Goal: Information Seeking & Learning: Learn about a topic

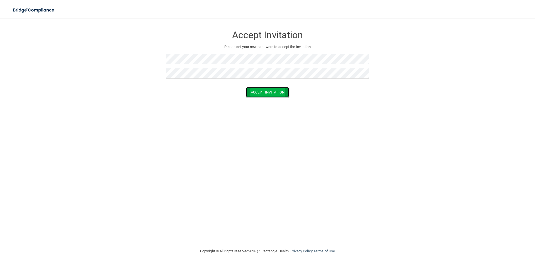
click at [270, 92] on button "Accept Invitation" at bounding box center [267, 92] width 43 height 10
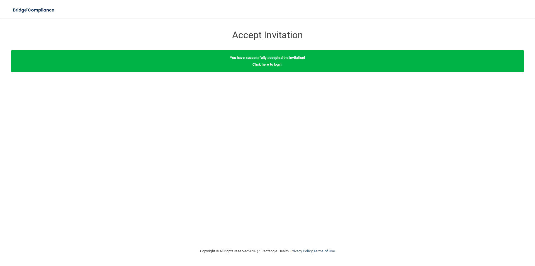
click at [271, 65] on link "Click here to login" at bounding box center [267, 64] width 29 height 4
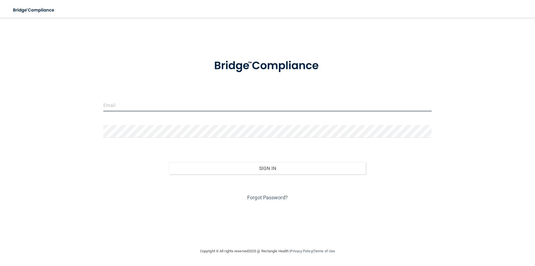
drag, startPoint x: 133, startPoint y: 105, endPoint x: 139, endPoint y: 97, distance: 9.8
click at [133, 105] on input "email" at bounding box center [267, 105] width 328 height 13
type input "[PERSON_NAME][EMAIL_ADDRESS][DOMAIN_NAME]"
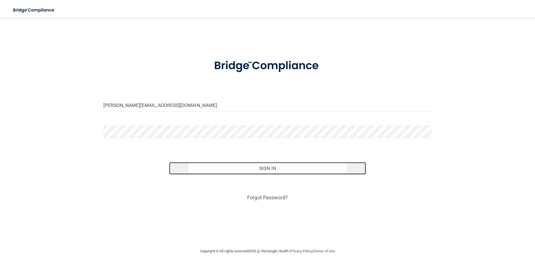
click at [266, 167] on button "Sign In" at bounding box center [267, 168] width 197 height 12
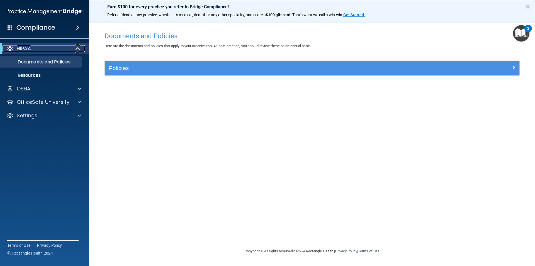
click at [77, 48] on span at bounding box center [78, 48] width 5 height 7
click at [77, 48] on div at bounding box center [78, 48] width 14 height 7
click at [522, 29] on img "Open Resource Center, 2 new notifications" at bounding box center [521, 33] width 16 height 16
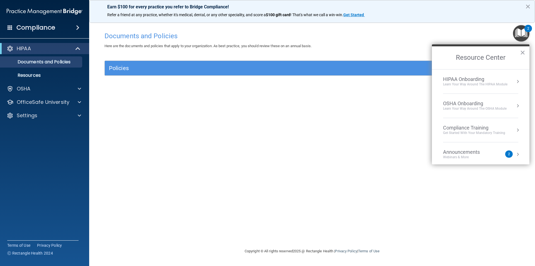
click at [483, 33] on h4 "Documents and Policies" at bounding box center [312, 35] width 415 height 7
click at [523, 50] on button "×" at bounding box center [522, 52] width 5 height 9
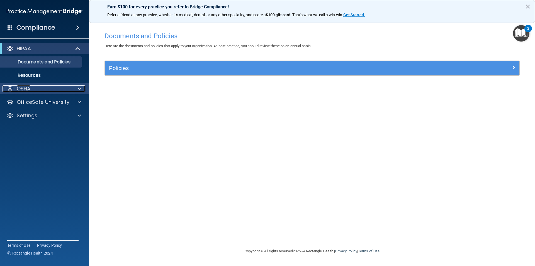
click at [79, 89] on span at bounding box center [79, 88] width 3 height 7
click at [80, 48] on span at bounding box center [78, 48] width 5 height 7
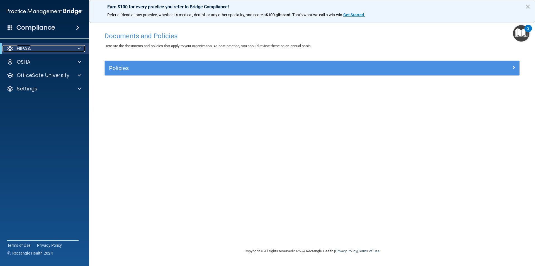
click at [79, 48] on span at bounding box center [78, 48] width 3 height 7
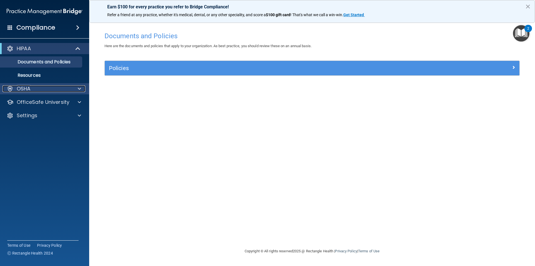
click at [32, 88] on div "OSHA" at bounding box center [37, 88] width 69 height 7
click at [27, 86] on p "OSHA" at bounding box center [24, 88] width 14 height 7
click at [78, 26] on span at bounding box center [77, 27] width 3 height 7
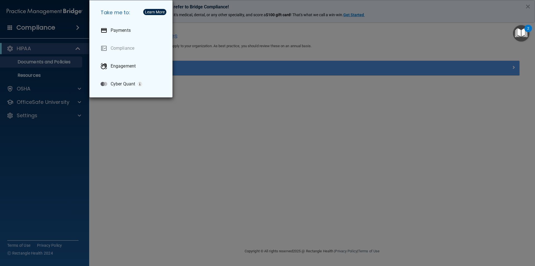
click at [127, 127] on div "Take me to: Payments Compliance Engagement Cyber Quant" at bounding box center [267, 133] width 535 height 266
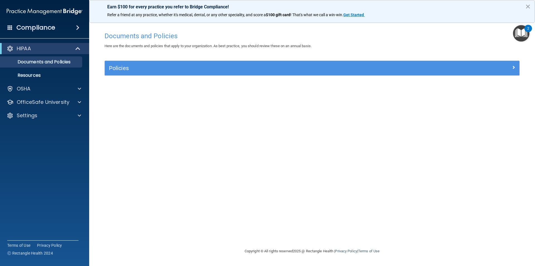
click at [524, 30] on img "Open Resource Center, 2 new notifications" at bounding box center [521, 33] width 16 height 16
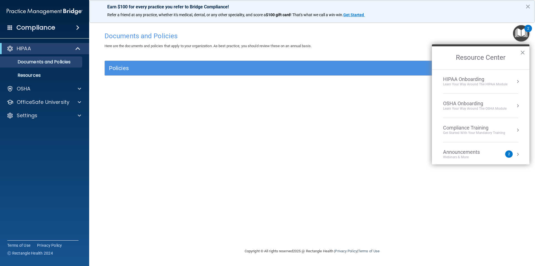
click at [487, 84] on div "Learn Your Way around the HIPAA module" at bounding box center [475, 84] width 64 height 5
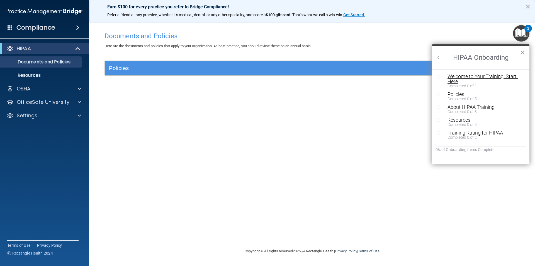
click at [465, 77] on div "Welcome to Your Training! Start Here" at bounding box center [483, 79] width 71 height 10
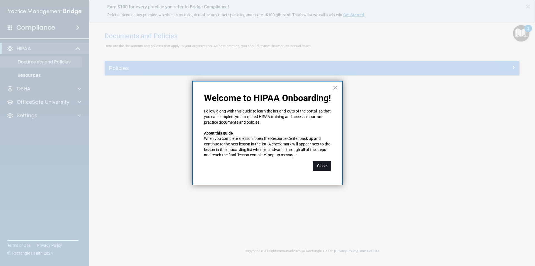
click at [323, 165] on button "Close" at bounding box center [322, 166] width 18 height 10
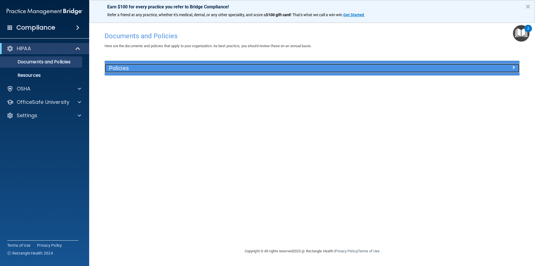
click at [200, 69] on h5 "Policies" at bounding box center [260, 68] width 303 height 6
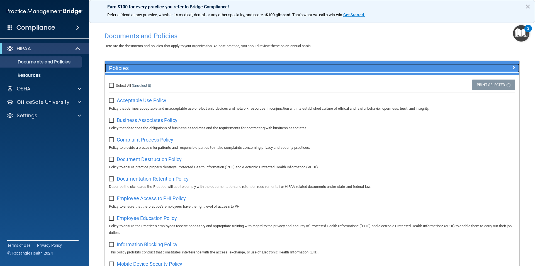
click at [167, 67] on h5 "Policies" at bounding box center [260, 68] width 303 height 6
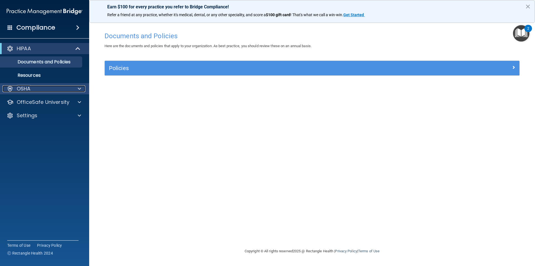
click at [45, 89] on div "OSHA" at bounding box center [37, 88] width 69 height 7
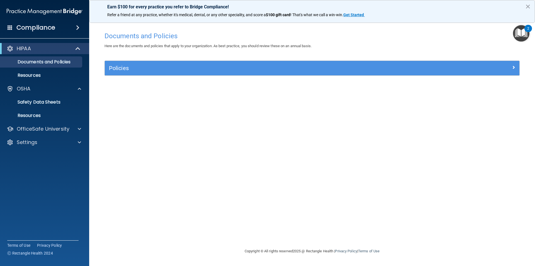
click at [201, 123] on div "Documents and Policies Here are the documents and policies that apply to your o…" at bounding box center [312, 138] width 424 height 218
click at [524, 29] on img "Open Resource Center, 2 new notifications" at bounding box center [521, 33] width 16 height 16
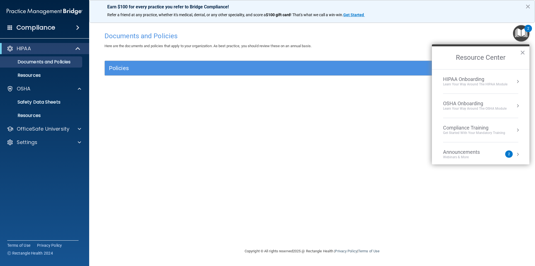
click at [477, 85] on div "Learn Your Way around the HIPAA module" at bounding box center [475, 84] width 64 height 5
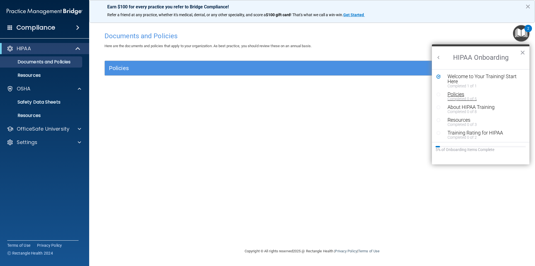
click at [462, 97] on div "Completed 0 of 5" at bounding box center [483, 99] width 71 height 4
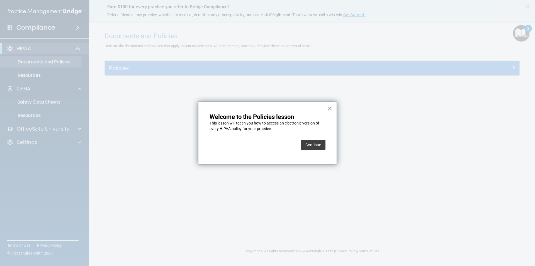
click at [313, 144] on button "Continue" at bounding box center [313, 145] width 25 height 10
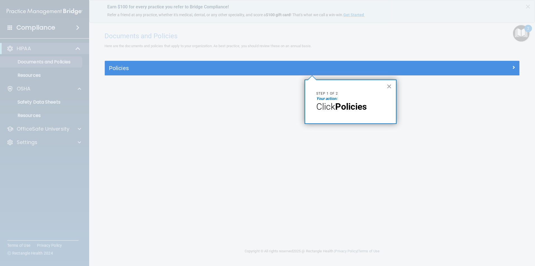
click at [362, 106] on strong "Policies" at bounding box center [350, 106] width 31 height 11
click at [389, 85] on button "×" at bounding box center [389, 86] width 5 height 9
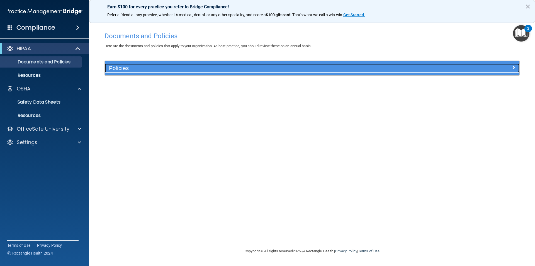
click at [225, 67] on h5 "Policies" at bounding box center [260, 68] width 303 height 6
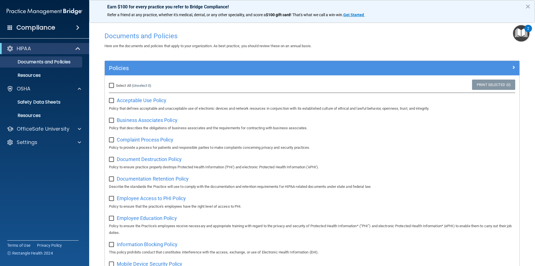
click at [112, 86] on input "Select All (Unselect 0) Unselect All" at bounding box center [112, 85] width 6 height 4
checkbox input "true"
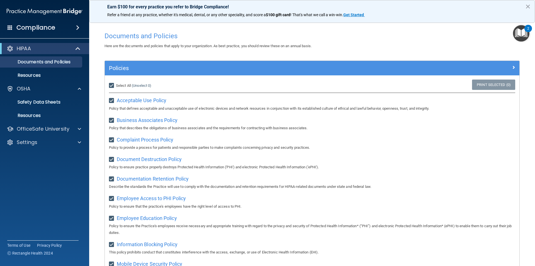
checkbox input "true"
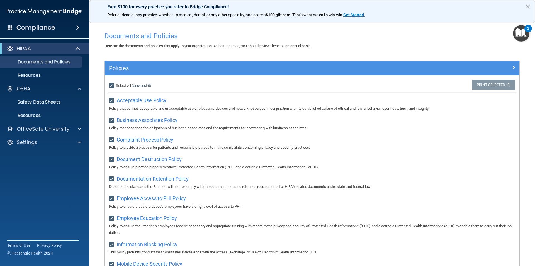
checkbox input "true"
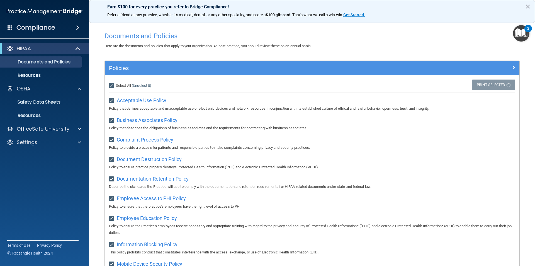
checkbox input "true"
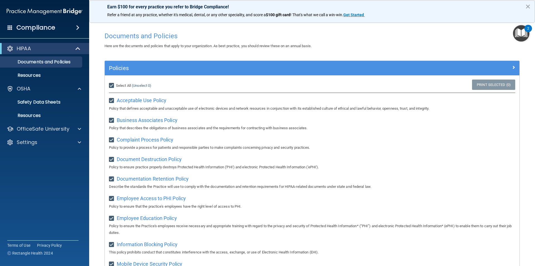
checkbox input "true"
click at [524, 33] on img "Open Resource Center, 2 new notifications" at bounding box center [521, 33] width 16 height 16
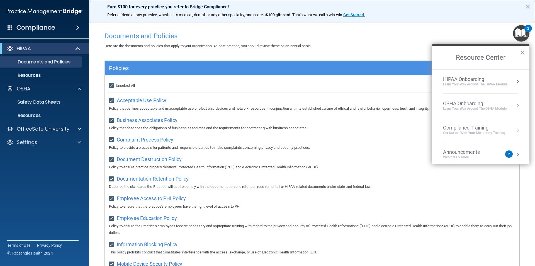
click at [472, 83] on div "Learn Your Way around the HIPAA module" at bounding box center [475, 84] width 64 height 5
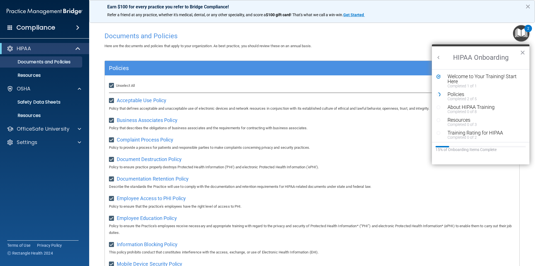
click at [522, 51] on button "×" at bounding box center [522, 52] width 5 height 9
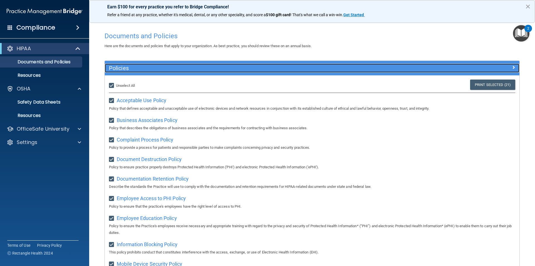
click at [512, 64] on span at bounding box center [513, 67] width 3 height 7
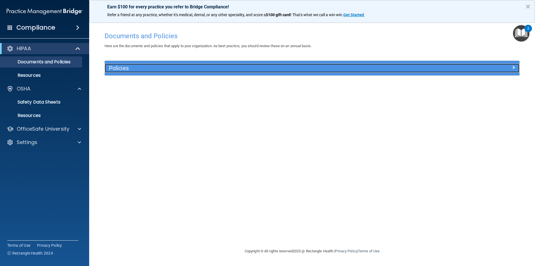
click at [514, 66] on span at bounding box center [513, 67] width 3 height 7
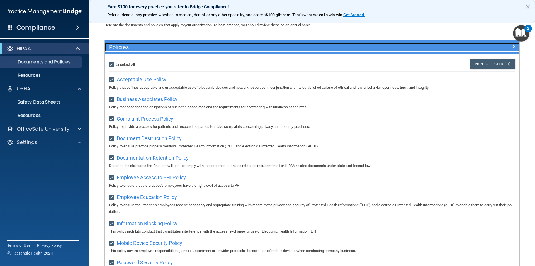
scroll to position [16, 0]
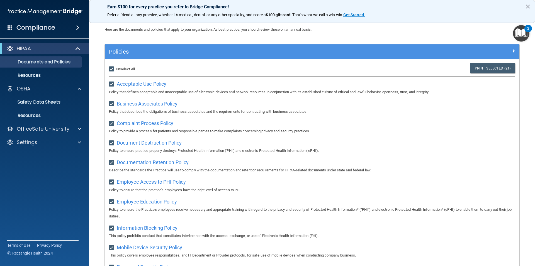
drag, startPoint x: 112, startPoint y: 68, endPoint x: 114, endPoint y: 70, distance: 3.0
click at [112, 68] on input "Select All (Unselect 21) Unselect All" at bounding box center [112, 69] width 6 height 4
checkbox input "false"
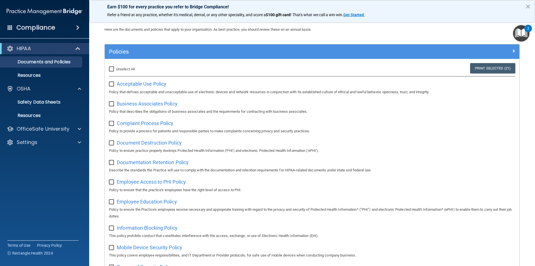
checkbox input "false"
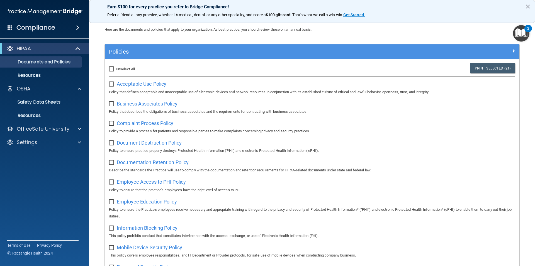
checkbox input "false"
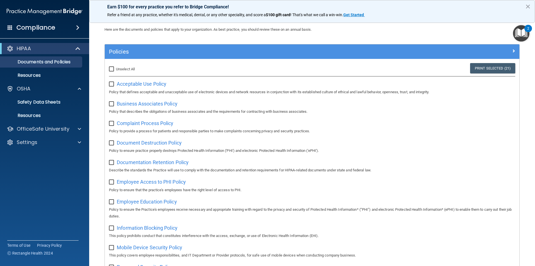
checkbox input "false"
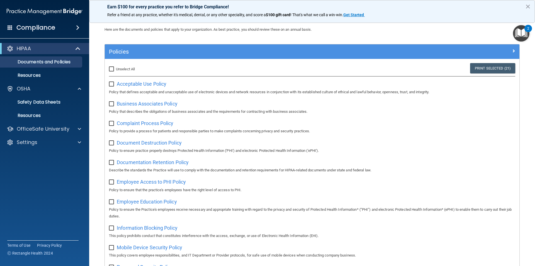
checkbox input "false"
click at [140, 86] on span "Acceptable Use Policy" at bounding box center [142, 84] width 50 height 6
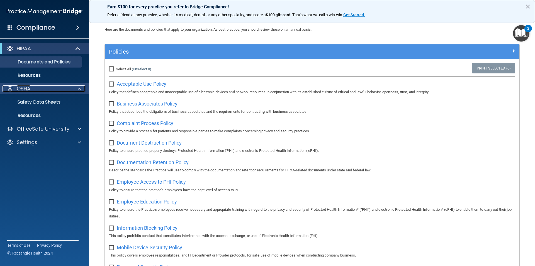
click at [42, 89] on div "OSHA" at bounding box center [37, 88] width 69 height 7
click at [519, 31] on img "Open Resource Center, 2 new notifications" at bounding box center [521, 33] width 16 height 16
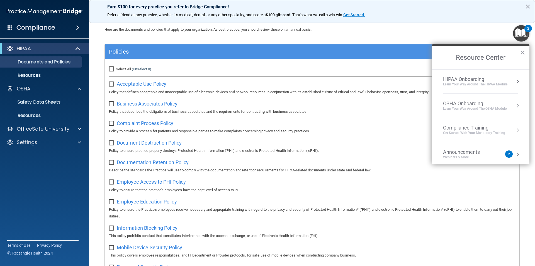
click at [469, 80] on div "HIPAA Onboarding" at bounding box center [475, 79] width 64 height 6
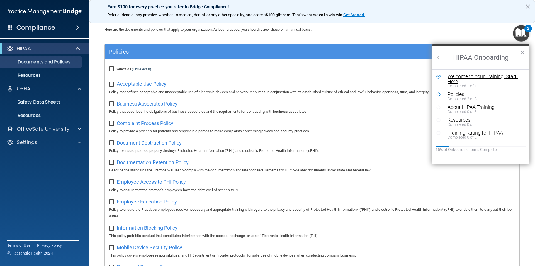
scroll to position [0, 0]
click at [463, 94] on div "Policies" at bounding box center [483, 94] width 71 height 5
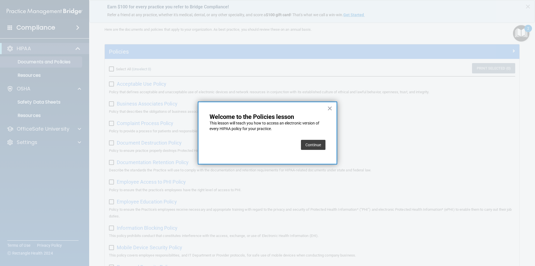
click at [318, 145] on button "Continue" at bounding box center [313, 145] width 25 height 10
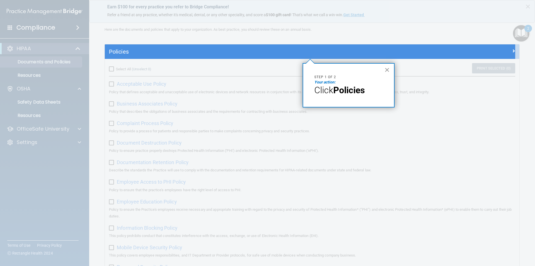
click at [387, 70] on button "×" at bounding box center [387, 69] width 5 height 9
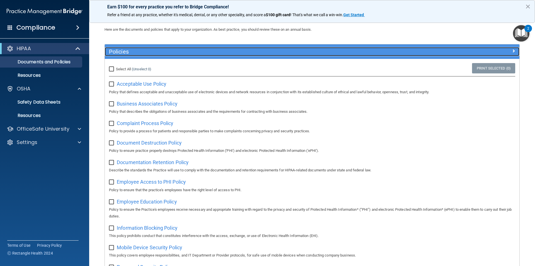
click at [121, 49] on h5 "Policies" at bounding box center [260, 51] width 303 height 6
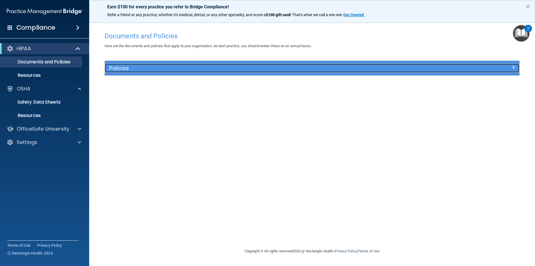
click at [152, 70] on h5 "Policies" at bounding box center [260, 68] width 303 height 6
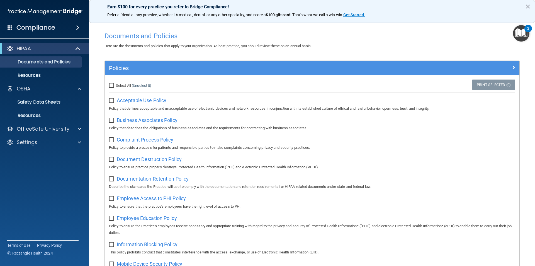
click at [111, 85] on input "Select All (Unselect 0) Unselect All" at bounding box center [112, 85] width 6 height 4
checkbox input "true"
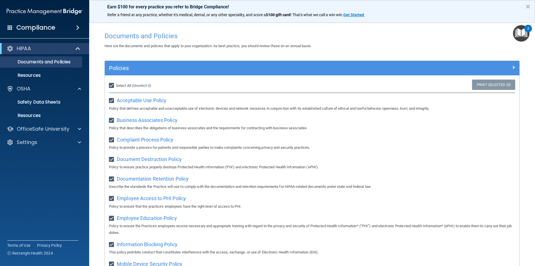
checkbox input "true"
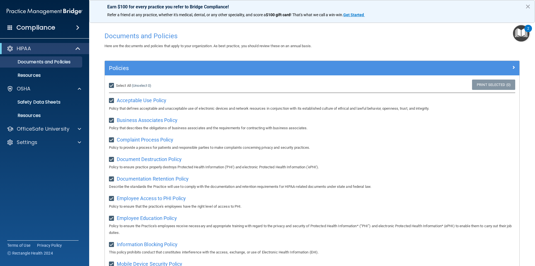
checkbox input "true"
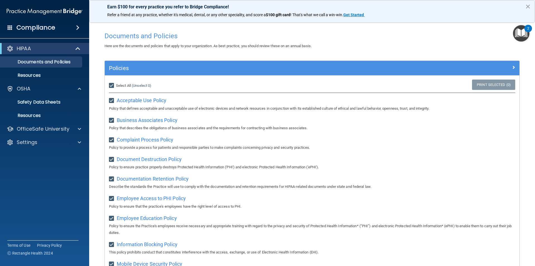
checkbox input "true"
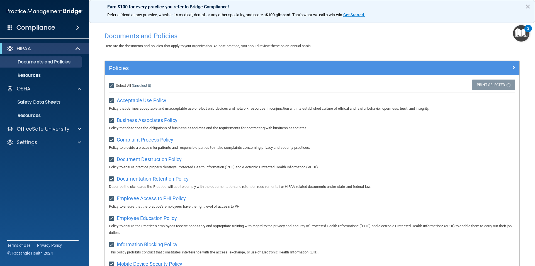
checkbox input "true"
click at [524, 31] on img "Open Resource Center, 2 new notifications" at bounding box center [521, 33] width 16 height 16
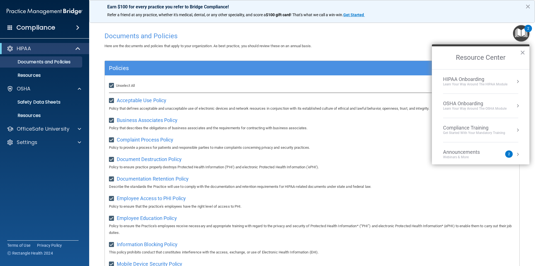
click at [467, 80] on div "HIPAA Onboarding" at bounding box center [475, 79] width 64 height 6
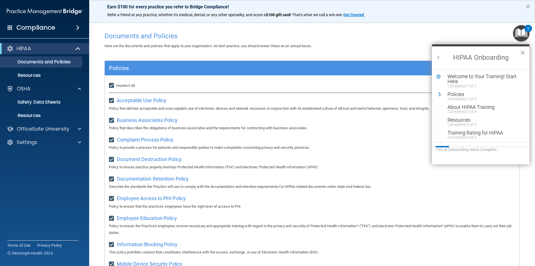
drag, startPoint x: 345, startPoint y: 139, endPoint x: 347, endPoint y: 131, distance: 8.3
click at [345, 139] on div "Complaint Process Policy Policy to provide a process for patients and responsib…" at bounding box center [312, 143] width 406 height 16
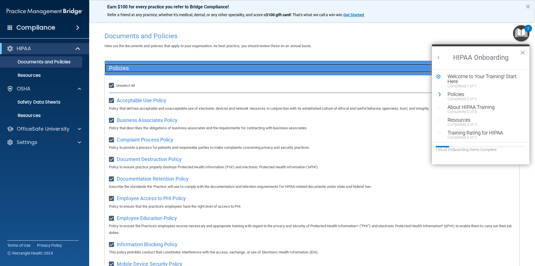
click at [327, 64] on div "Policies" at bounding box center [260, 68] width 311 height 9
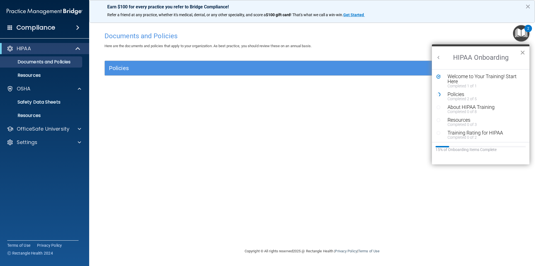
click at [525, 51] on button "×" at bounding box center [522, 52] width 5 height 9
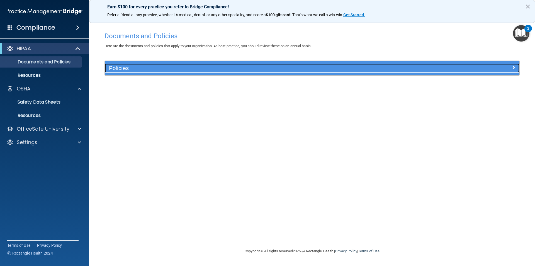
click at [165, 67] on h5 "Policies" at bounding box center [260, 68] width 303 height 6
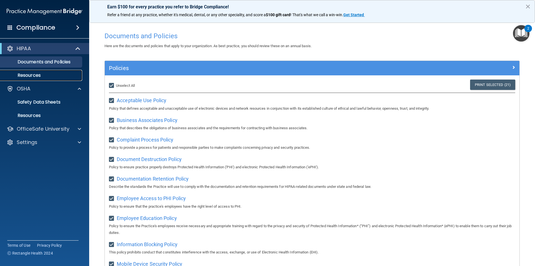
click at [38, 75] on p "Resources" at bounding box center [42, 75] width 76 height 6
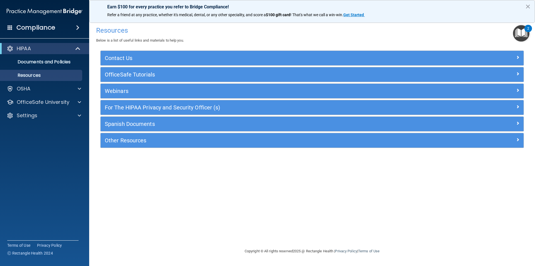
click at [521, 31] on img "Open Resource Center, 2 new notifications" at bounding box center [521, 33] width 16 height 16
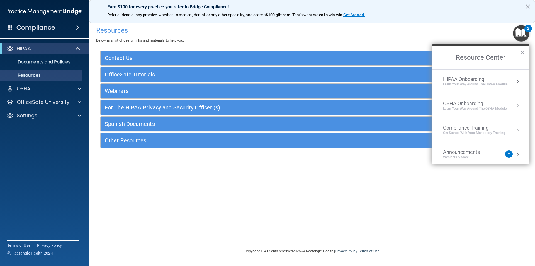
click at [469, 104] on div "OSHA Onboarding" at bounding box center [475, 103] width 64 height 6
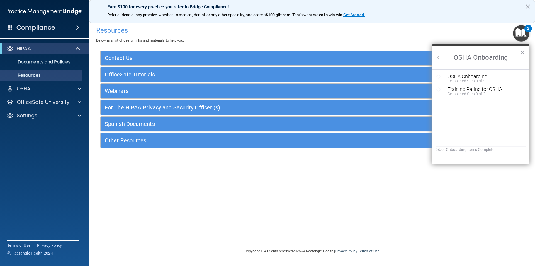
click at [436, 56] on button "Back to Resource Center Home" at bounding box center [439, 58] width 6 height 6
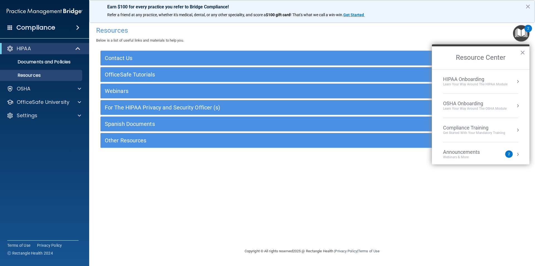
click at [462, 128] on div "Compliance Training" at bounding box center [474, 128] width 62 height 6
click at [458, 79] on div "HIPAA Training for Members" at bounding box center [467, 78] width 62 height 5
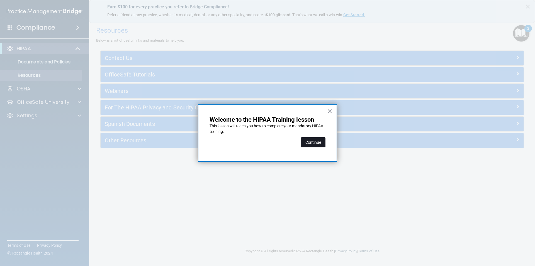
click at [314, 144] on button "Continue" at bounding box center [313, 142] width 25 height 10
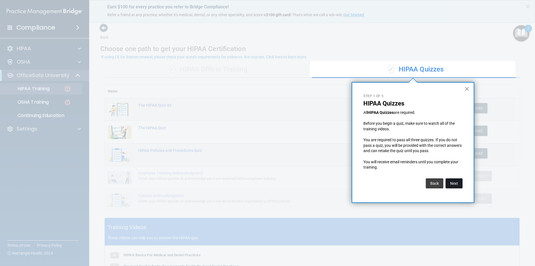
click at [452, 183] on button "Next" at bounding box center [454, 183] width 17 height 10
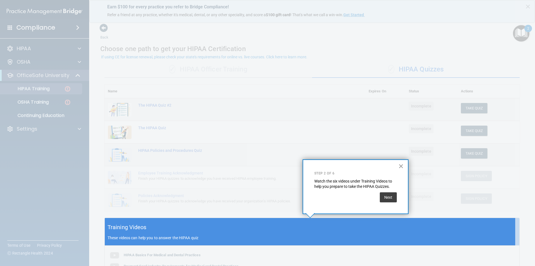
click at [401, 164] on button "×" at bounding box center [401, 165] width 5 height 9
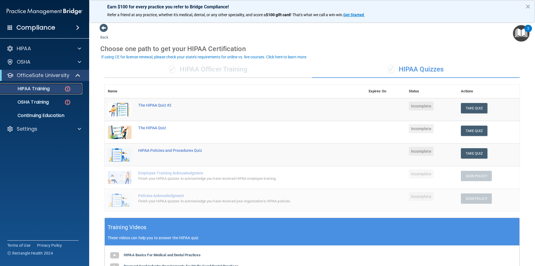
click at [43, 86] on p "HIPAA Training" at bounding box center [27, 89] width 46 height 6
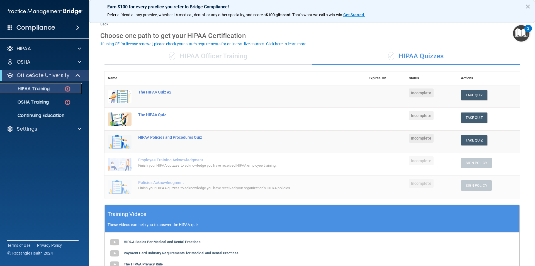
scroll to position [13, 0]
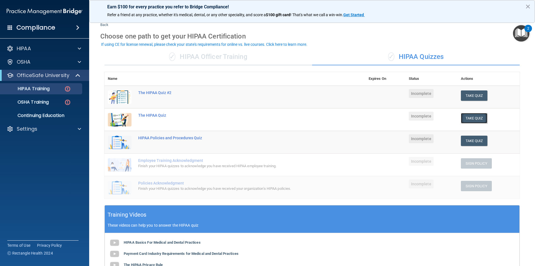
click at [470, 118] on button "Take Quiz" at bounding box center [474, 118] width 27 height 10
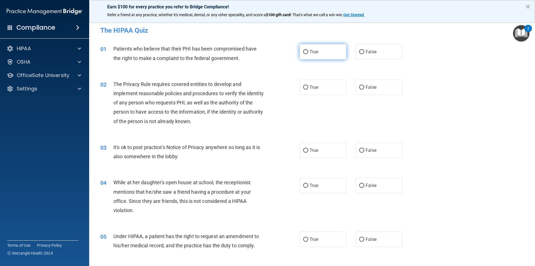
click at [307, 50] on label "True" at bounding box center [323, 51] width 47 height 15
click at [307, 50] on input "True" at bounding box center [305, 52] width 5 height 4
radio input "true"
click at [316, 90] on label "True" at bounding box center [323, 86] width 47 height 15
click at [308, 89] on input "True" at bounding box center [305, 87] width 5 height 4
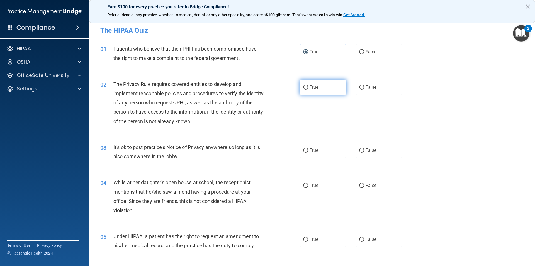
radio input "true"
click at [376, 152] on label "False" at bounding box center [379, 149] width 47 height 15
click at [364, 152] on input "False" at bounding box center [361, 150] width 5 height 4
radio input "true"
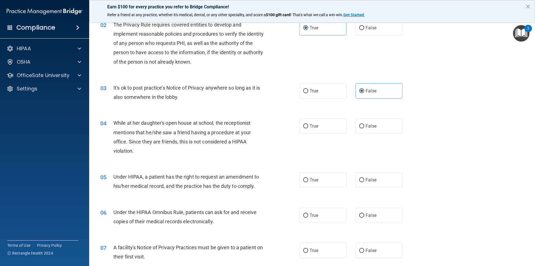
scroll to position [61, 0]
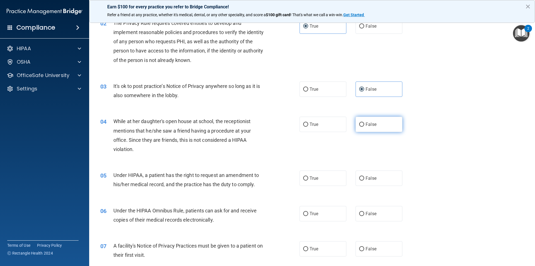
click at [375, 122] on label "False" at bounding box center [379, 123] width 47 height 15
click at [364, 122] on input "False" at bounding box center [361, 124] width 5 height 4
radio input "true"
click at [382, 178] on label "False" at bounding box center [379, 177] width 47 height 15
click at [364, 178] on input "False" at bounding box center [361, 178] width 5 height 4
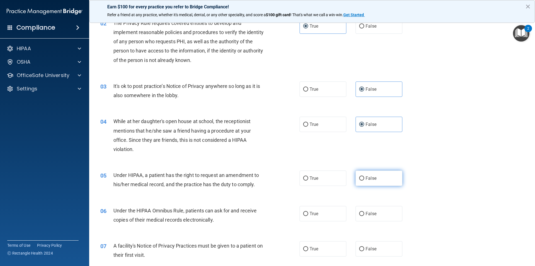
radio input "true"
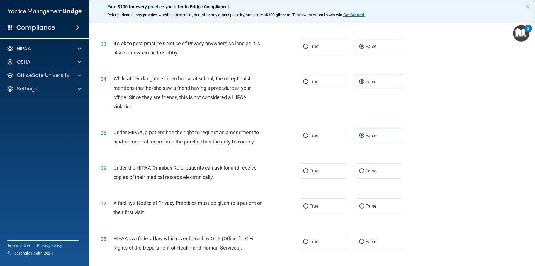
scroll to position [105, 0]
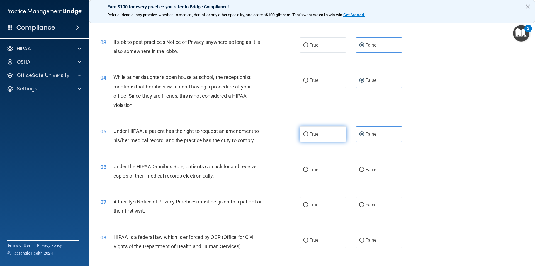
click at [325, 136] on label "True" at bounding box center [323, 133] width 47 height 15
click at [308, 136] on input "True" at bounding box center [305, 134] width 5 height 4
radio input "true"
radio input "false"
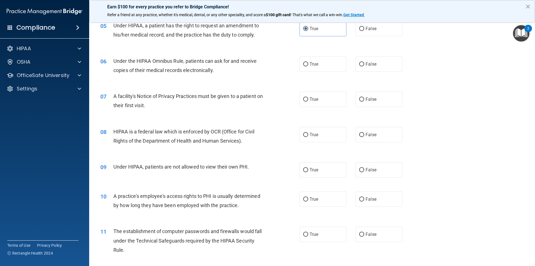
scroll to position [223, 0]
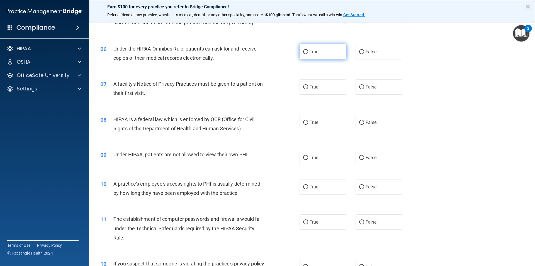
click at [310, 52] on span "True" at bounding box center [314, 51] width 9 height 5
click at [308, 52] on input "True" at bounding box center [305, 52] width 5 height 4
radio input "true"
click at [310, 89] on span "True" at bounding box center [314, 86] width 9 height 5
click at [308, 89] on input "True" at bounding box center [305, 87] width 5 height 4
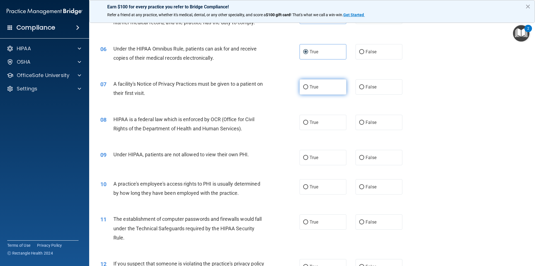
radio input "true"
click at [310, 120] on span "True" at bounding box center [314, 122] width 9 height 5
click at [308, 120] on input "True" at bounding box center [305, 122] width 5 height 4
radio input "true"
click at [370, 156] on span "False" at bounding box center [371, 157] width 11 height 5
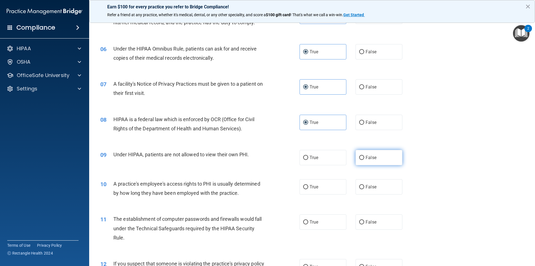
click at [364, 156] on input "False" at bounding box center [361, 158] width 5 height 4
radio input "true"
click at [372, 189] on span "False" at bounding box center [371, 186] width 11 height 5
click at [364, 189] on input "False" at bounding box center [361, 187] width 5 height 4
radio input "true"
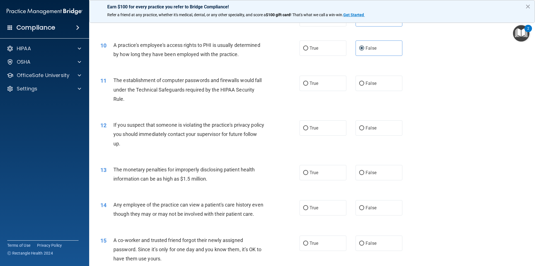
scroll to position [363, 0]
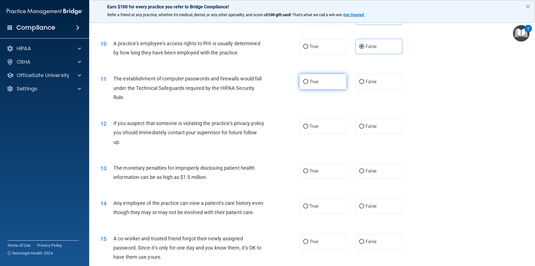
drag, startPoint x: 322, startPoint y: 81, endPoint x: 327, endPoint y: 82, distance: 5.2
click at [322, 80] on label "True" at bounding box center [323, 81] width 47 height 15
click at [308, 80] on input "True" at bounding box center [305, 82] width 5 height 4
radio input "true"
click at [321, 127] on label "True" at bounding box center [323, 125] width 47 height 15
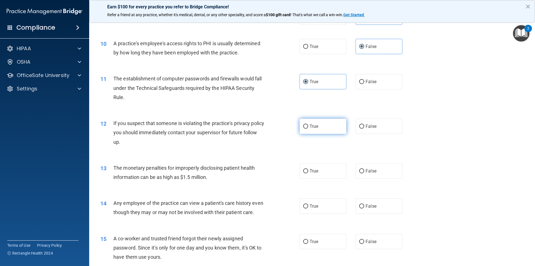
click at [308, 127] on input "True" at bounding box center [305, 126] width 5 height 4
radio input "true"
click at [310, 174] on label "True" at bounding box center [323, 170] width 47 height 15
click at [308, 173] on input "True" at bounding box center [305, 171] width 5 height 4
radio input "true"
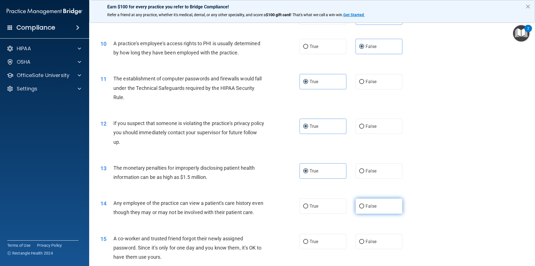
click at [370, 205] on span "False" at bounding box center [371, 205] width 11 height 5
click at [364, 205] on input "False" at bounding box center [361, 206] width 5 height 4
radio input "true"
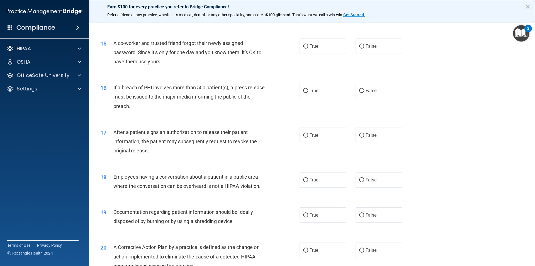
scroll to position [565, 0]
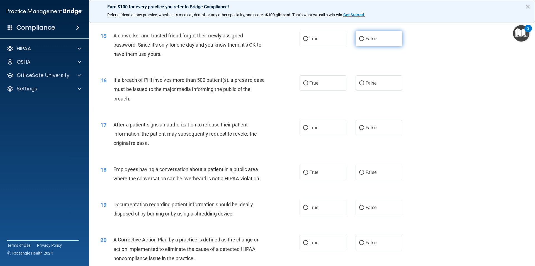
click at [377, 46] on label "False" at bounding box center [379, 38] width 47 height 15
click at [364, 41] on input "False" at bounding box center [361, 39] width 5 height 4
radio input "true"
click at [318, 91] on label "True" at bounding box center [323, 82] width 47 height 15
click at [308, 85] on input "True" at bounding box center [305, 83] width 5 height 4
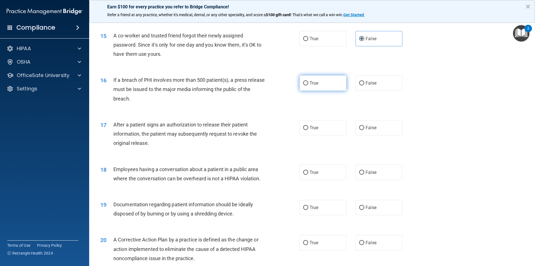
radio input "true"
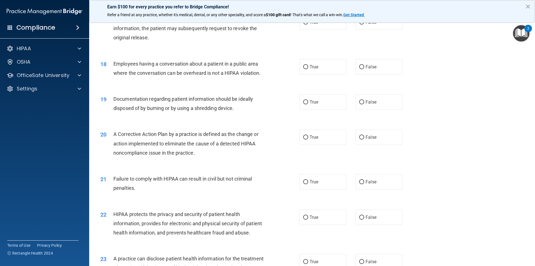
scroll to position [657, 0]
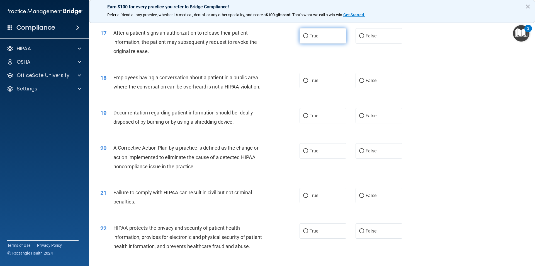
click at [318, 43] on label "True" at bounding box center [323, 35] width 47 height 15
click at [308, 38] on input "True" at bounding box center [305, 36] width 5 height 4
radio input "true"
click at [370, 83] on span "False" at bounding box center [371, 80] width 11 height 5
click at [364, 83] on input "False" at bounding box center [361, 81] width 5 height 4
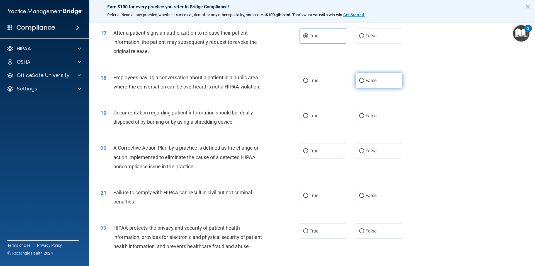
radio input "true"
drag, startPoint x: 330, startPoint y: 123, endPoint x: 324, endPoint y: 152, distance: 29.8
click at [330, 123] on label "True" at bounding box center [323, 115] width 47 height 15
click at [308, 118] on input "True" at bounding box center [305, 116] width 5 height 4
radio input "true"
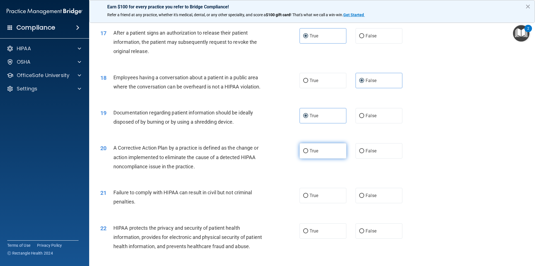
click at [324, 157] on label "True" at bounding box center [323, 150] width 47 height 15
click at [308, 153] on input "True" at bounding box center [305, 151] width 5 height 4
radio input "true"
click at [381, 200] on label "False" at bounding box center [379, 195] width 47 height 15
click at [364, 198] on input "False" at bounding box center [361, 195] width 5 height 4
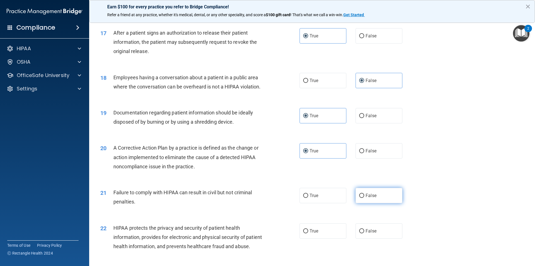
radio input "true"
click at [321, 238] on label "True" at bounding box center [323, 230] width 47 height 15
click at [308, 233] on input "True" at bounding box center [305, 231] width 5 height 4
radio input "true"
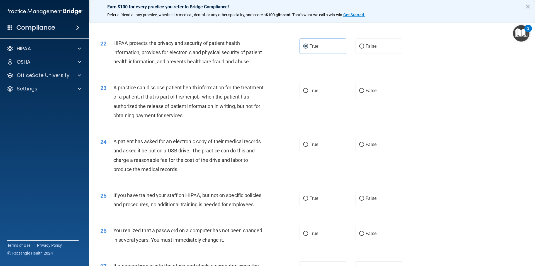
scroll to position [846, 0]
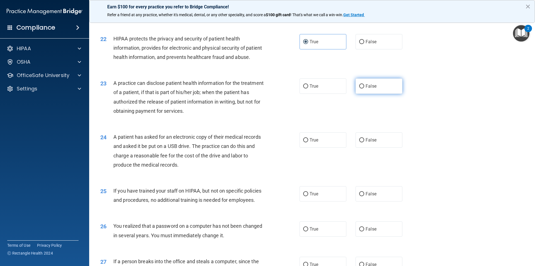
click at [378, 94] on label "False" at bounding box center [379, 85] width 47 height 15
click at [364, 88] on input "False" at bounding box center [361, 86] width 5 height 4
radio input "true"
click at [321, 147] on label "True" at bounding box center [323, 139] width 47 height 15
click at [308, 142] on input "True" at bounding box center [305, 140] width 5 height 4
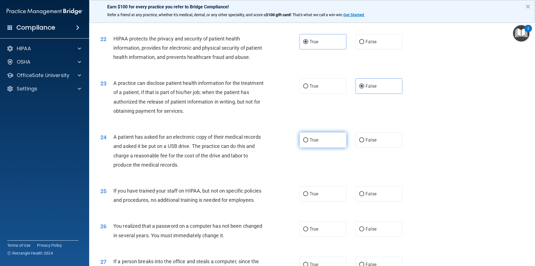
radio input "true"
click at [373, 201] on label "False" at bounding box center [379, 193] width 47 height 15
click at [364, 196] on input "False" at bounding box center [361, 194] width 5 height 4
radio input "true"
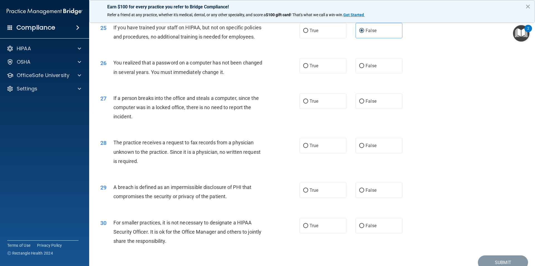
scroll to position [1014, 0]
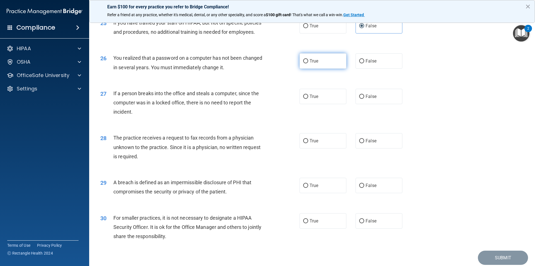
click at [326, 69] on label "True" at bounding box center [323, 60] width 47 height 15
click at [308, 63] on input "True" at bounding box center [305, 61] width 5 height 4
radio input "true"
click at [370, 99] on span "False" at bounding box center [371, 96] width 11 height 5
click at [364, 99] on input "False" at bounding box center [361, 96] width 5 height 4
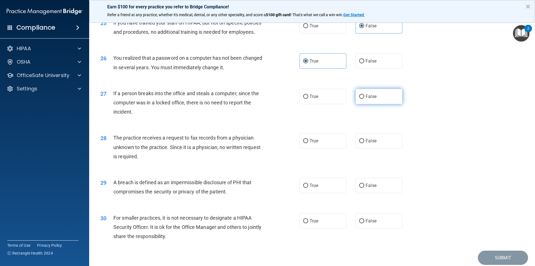
radio input "true"
click at [378, 148] on label "False" at bounding box center [379, 140] width 47 height 15
click at [364, 143] on input "False" at bounding box center [361, 141] width 5 height 4
radio input "true"
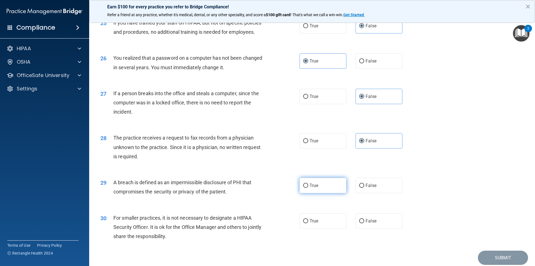
click at [319, 193] on label "True" at bounding box center [323, 185] width 47 height 15
click at [308, 188] on input "True" at bounding box center [305, 185] width 5 height 4
radio input "true"
click at [312, 228] on label "True" at bounding box center [323, 220] width 47 height 15
click at [308, 223] on input "True" at bounding box center [305, 221] width 5 height 4
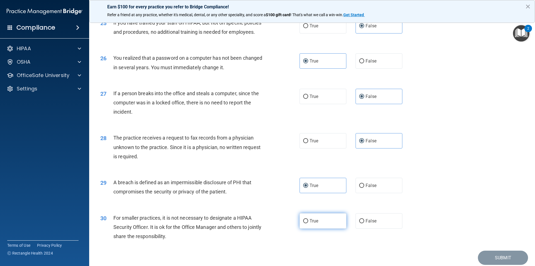
radio input "true"
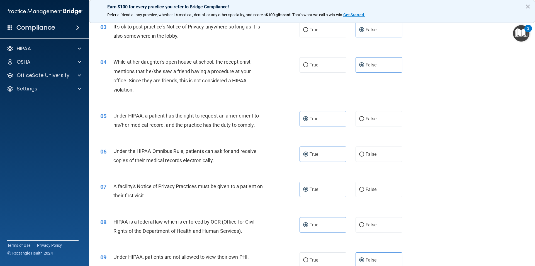
scroll to position [107, 0]
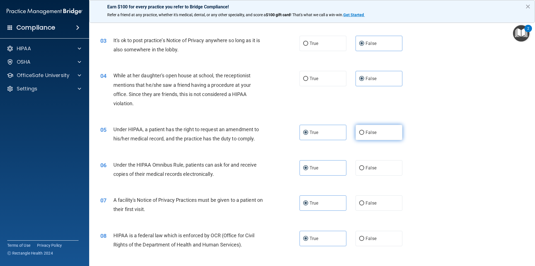
click at [390, 131] on label "False" at bounding box center [379, 132] width 47 height 15
click at [364, 131] on input "False" at bounding box center [361, 132] width 5 height 4
radio input "true"
radio input "false"
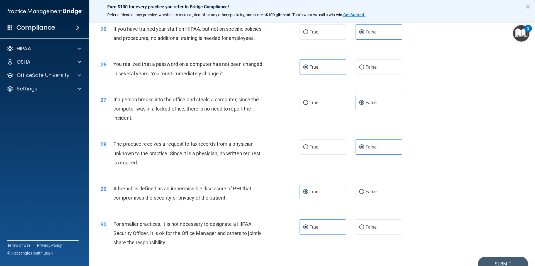
scroll to position [1053, 0]
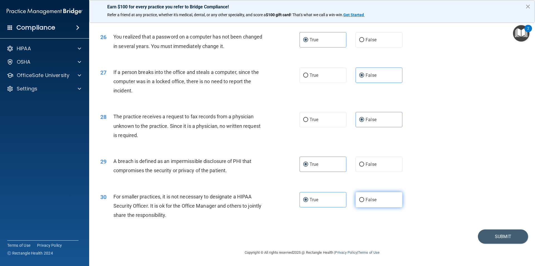
drag, startPoint x: 371, startPoint y: 200, endPoint x: 375, endPoint y: 199, distance: 4.5
click at [372, 200] on span "False" at bounding box center [371, 199] width 11 height 5
click at [364, 200] on input "False" at bounding box center [361, 200] width 5 height 4
radio input "true"
radio input "false"
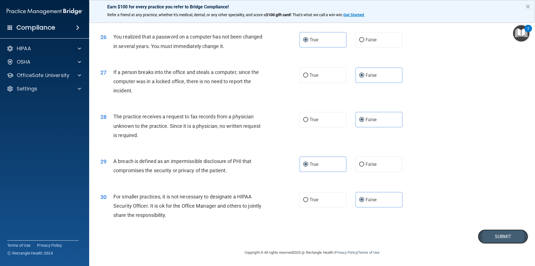
click at [497, 236] on button "Submit" at bounding box center [503, 236] width 50 height 14
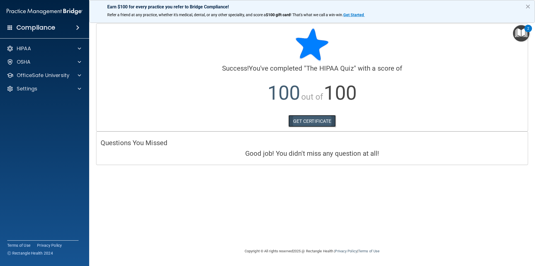
click at [319, 120] on link "GET CERTIFICATE" at bounding box center [312, 121] width 48 height 12
click at [60, 74] on p "OfficeSafe University" at bounding box center [43, 75] width 53 height 7
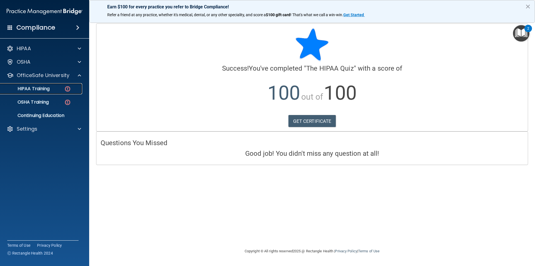
click at [49, 87] on p "HIPAA Training" at bounding box center [27, 89] width 46 height 6
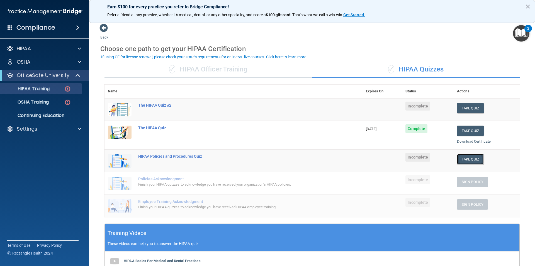
click at [467, 157] on button "Take Quiz" at bounding box center [470, 159] width 27 height 10
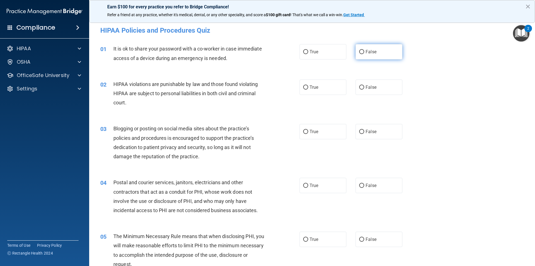
click at [369, 48] on label "False" at bounding box center [379, 51] width 47 height 15
click at [364, 50] on input "False" at bounding box center [361, 52] width 5 height 4
radio input "true"
click at [317, 89] on label "True" at bounding box center [323, 86] width 47 height 15
click at [308, 89] on input "True" at bounding box center [305, 87] width 5 height 4
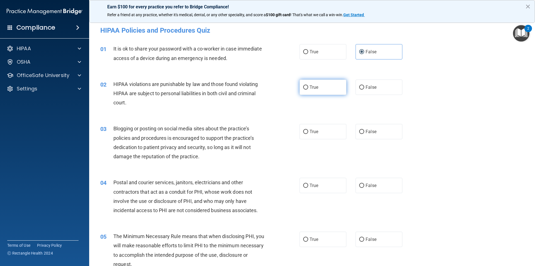
radio input "true"
click at [377, 133] on label "False" at bounding box center [379, 131] width 47 height 15
click at [364, 133] on input "False" at bounding box center [361, 132] width 5 height 4
radio input "true"
click at [328, 181] on label "True" at bounding box center [323, 185] width 47 height 15
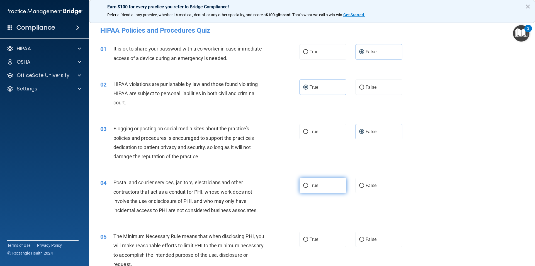
click at [308, 183] on input "True" at bounding box center [305, 185] width 5 height 4
radio input "true"
click at [320, 241] on label "True" at bounding box center [323, 238] width 47 height 15
click at [308, 241] on input "True" at bounding box center [305, 239] width 5 height 4
radio input "true"
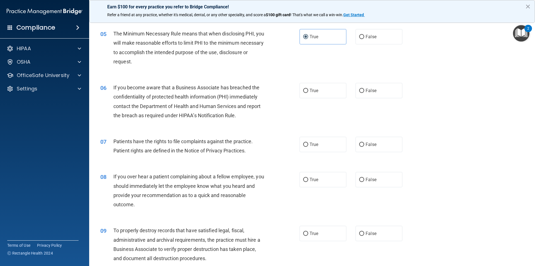
scroll to position [220, 0]
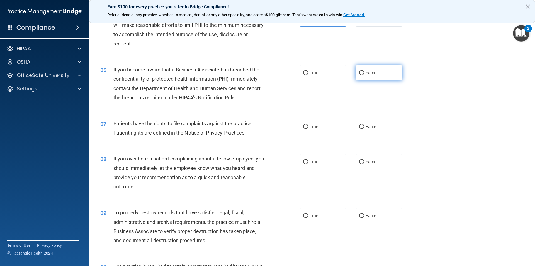
click at [363, 75] on label "False" at bounding box center [379, 72] width 47 height 15
click at [363, 75] on input "False" at bounding box center [361, 73] width 5 height 4
radio input "true"
click at [318, 126] on label "True" at bounding box center [323, 126] width 47 height 15
click at [308, 126] on input "True" at bounding box center [305, 127] width 5 height 4
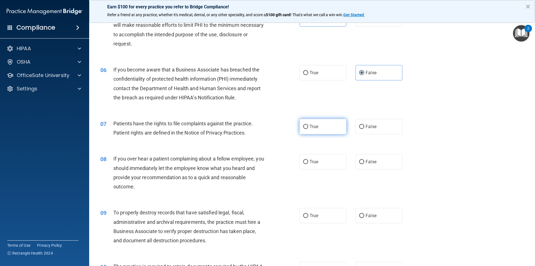
radio input "true"
click at [370, 164] on span "False" at bounding box center [371, 161] width 11 height 5
click at [364, 164] on input "False" at bounding box center [361, 162] width 5 height 4
radio input "true"
click at [379, 209] on label "False" at bounding box center [379, 215] width 47 height 15
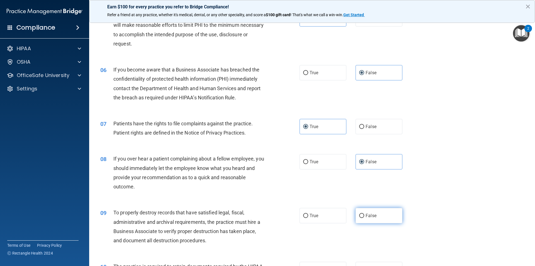
click at [364, 213] on input "False" at bounding box center [361, 215] width 5 height 4
radio input "true"
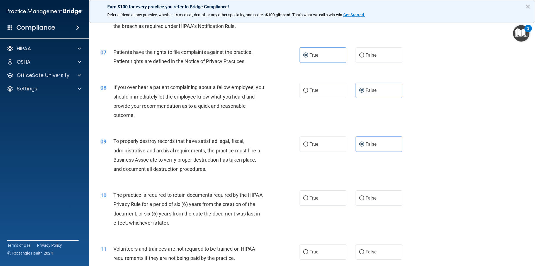
scroll to position [306, 0]
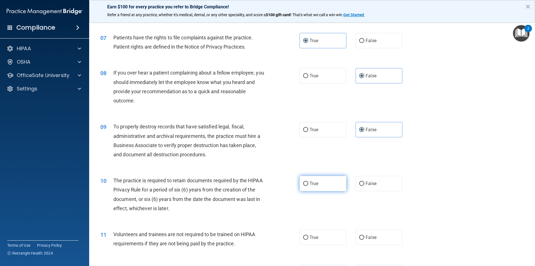
click at [329, 182] on label "True" at bounding box center [323, 183] width 47 height 15
click at [308, 182] on input "True" at bounding box center [305, 183] width 5 height 4
radio input "true"
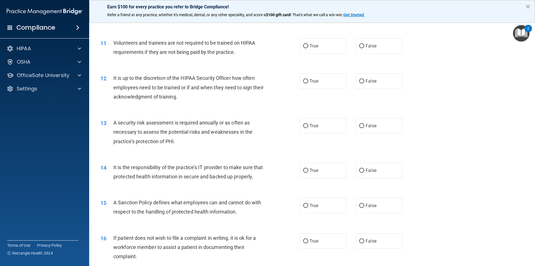
scroll to position [500, 0]
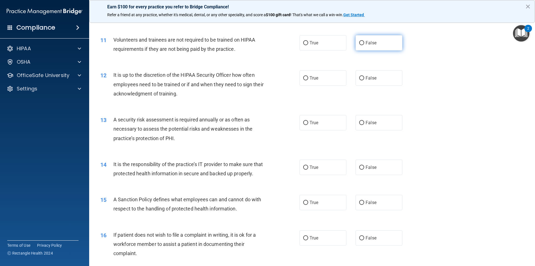
click at [384, 42] on label "False" at bounding box center [379, 42] width 47 height 15
click at [364, 42] on input "False" at bounding box center [361, 43] width 5 height 4
radio input "true"
click at [376, 77] on label "False" at bounding box center [379, 77] width 47 height 15
click at [364, 77] on input "False" at bounding box center [361, 78] width 5 height 4
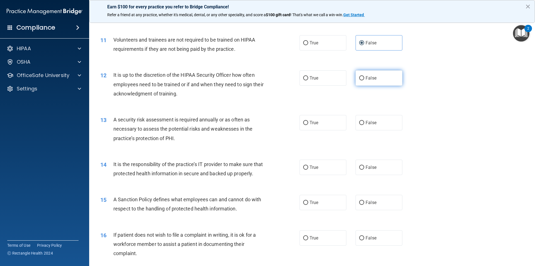
radio input "true"
click at [322, 121] on label "True" at bounding box center [323, 122] width 47 height 15
click at [308, 121] on input "True" at bounding box center [305, 123] width 5 height 4
radio input "true"
click at [377, 163] on label "False" at bounding box center [379, 166] width 47 height 15
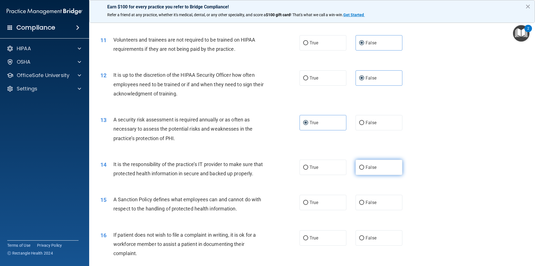
click at [364, 165] on input "False" at bounding box center [361, 167] width 5 height 4
radio input "true"
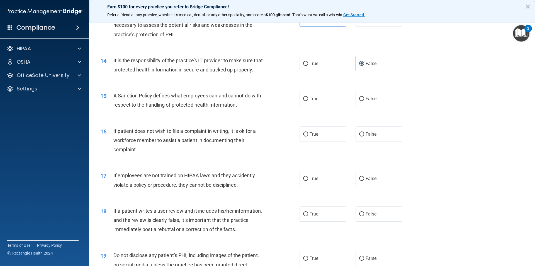
scroll to position [607, 0]
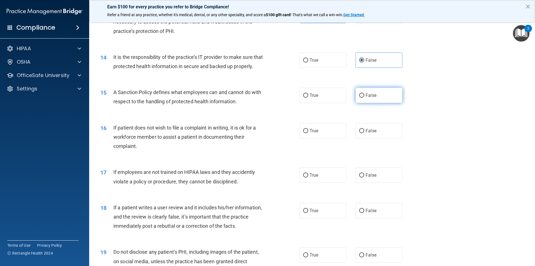
click at [380, 103] on label "False" at bounding box center [379, 95] width 47 height 15
click at [364, 98] on input "False" at bounding box center [361, 95] width 5 height 4
radio input "true"
click at [324, 138] on label "True" at bounding box center [323, 130] width 47 height 15
click at [308, 133] on input "True" at bounding box center [305, 131] width 5 height 4
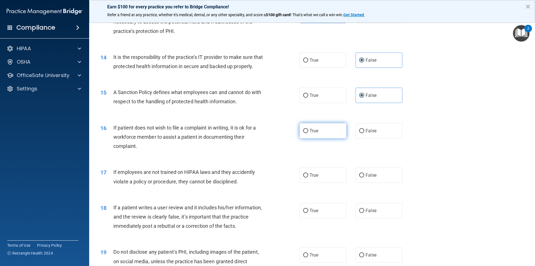
radio input "true"
click at [370, 178] on span "False" at bounding box center [371, 174] width 11 height 5
click at [364, 177] on input "False" at bounding box center [361, 175] width 5 height 4
radio input "true"
click at [377, 218] on label "False" at bounding box center [379, 210] width 47 height 15
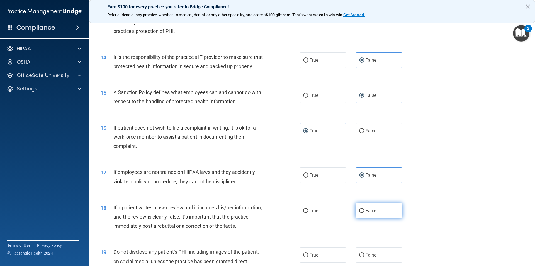
click at [364, 213] on input "False" at bounding box center [361, 210] width 5 height 4
radio input "true"
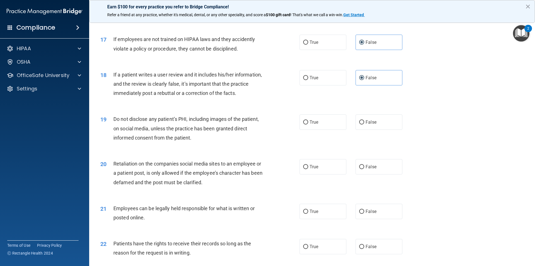
scroll to position [742, 0]
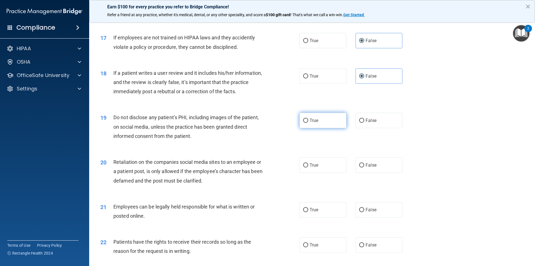
click at [322, 128] on label "True" at bounding box center [323, 120] width 47 height 15
click at [308, 123] on input "True" at bounding box center [305, 120] width 5 height 4
radio input "true"
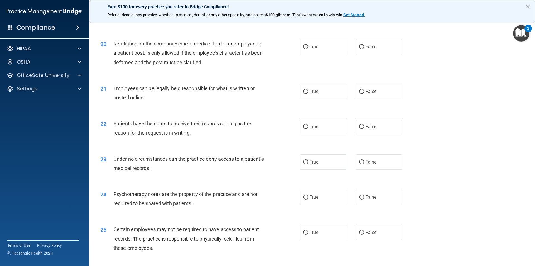
scroll to position [861, 0]
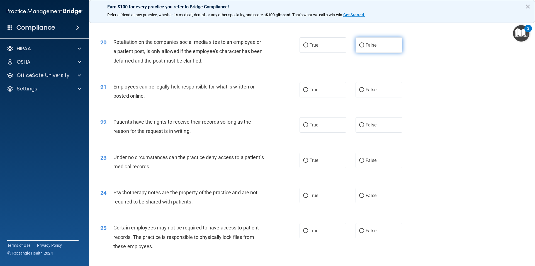
click at [373, 48] on span "False" at bounding box center [371, 44] width 11 height 5
click at [364, 47] on input "False" at bounding box center [361, 45] width 5 height 4
radio input "true"
click at [317, 97] on label "True" at bounding box center [323, 89] width 47 height 15
click at [308, 92] on input "True" at bounding box center [305, 90] width 5 height 4
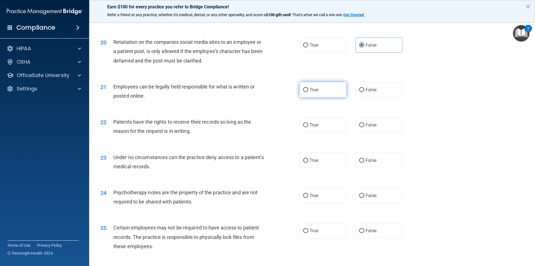
radio input "true"
click at [375, 132] on label "False" at bounding box center [379, 124] width 47 height 15
click at [364, 127] on input "False" at bounding box center [361, 125] width 5 height 4
radio input "true"
click at [372, 163] on span "False" at bounding box center [371, 159] width 11 height 5
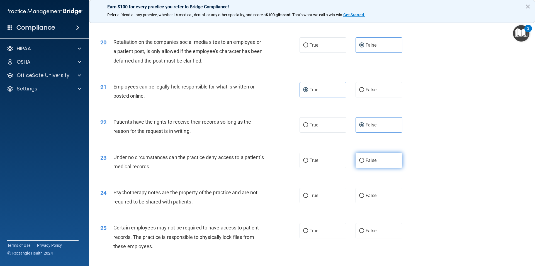
click at [364, 162] on input "False" at bounding box center [361, 160] width 5 height 4
radio input "true"
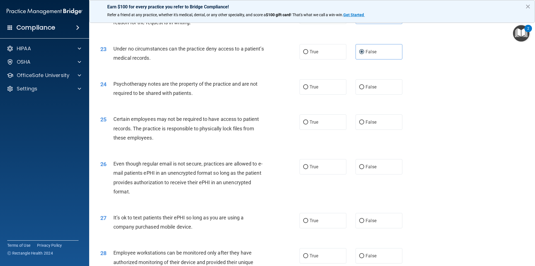
scroll to position [973, 0]
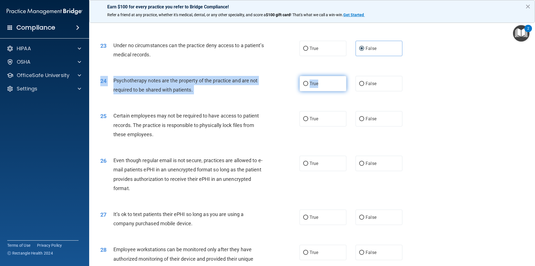
click at [320, 100] on div "24 Psychotherapy notes are the property of the practice and are not required to…" at bounding box center [312, 86] width 432 height 35
click at [321, 90] on label "True" at bounding box center [323, 83] width 47 height 15
click at [308, 86] on input "True" at bounding box center [305, 84] width 5 height 4
radio input "true"
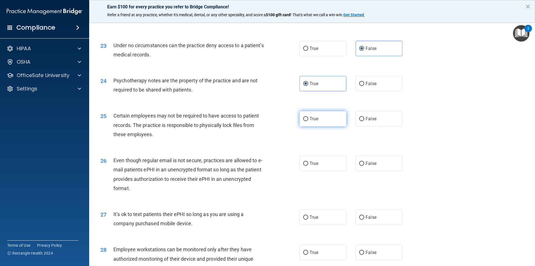
click at [322, 126] on label "True" at bounding box center [323, 118] width 47 height 15
click at [308, 121] on input "True" at bounding box center [305, 119] width 5 height 4
radio input "true"
click at [314, 166] on span "True" at bounding box center [314, 163] width 9 height 5
click at [308, 166] on input "True" at bounding box center [305, 163] width 5 height 4
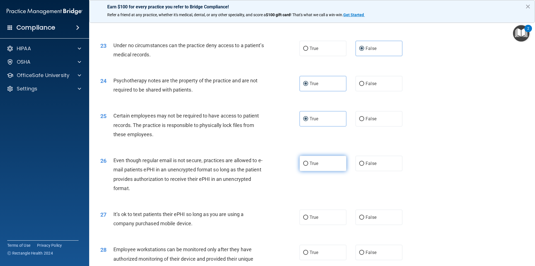
radio input "true"
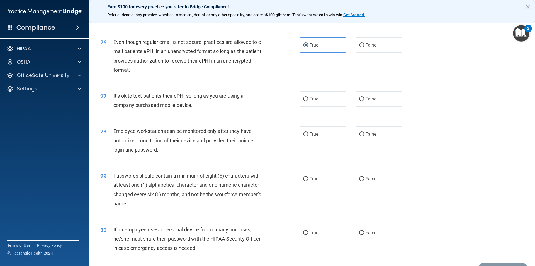
scroll to position [1095, 0]
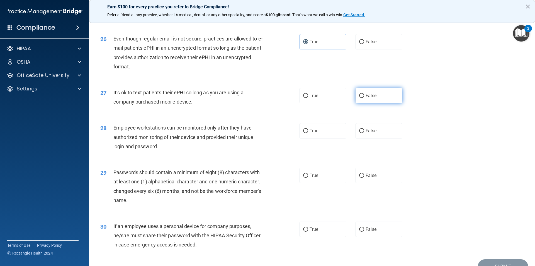
click at [375, 103] on label "False" at bounding box center [379, 95] width 47 height 15
click at [364, 98] on input "False" at bounding box center [361, 96] width 5 height 4
radio input "true"
click at [374, 138] on label "False" at bounding box center [379, 130] width 47 height 15
click at [364, 133] on input "False" at bounding box center [361, 131] width 5 height 4
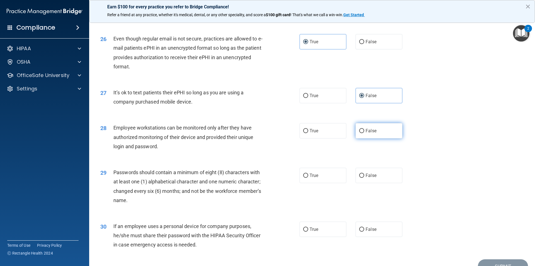
radio input "true"
click at [312, 178] on span "True" at bounding box center [314, 175] width 9 height 5
click at [308, 178] on input "True" at bounding box center [305, 175] width 5 height 4
radio input "true"
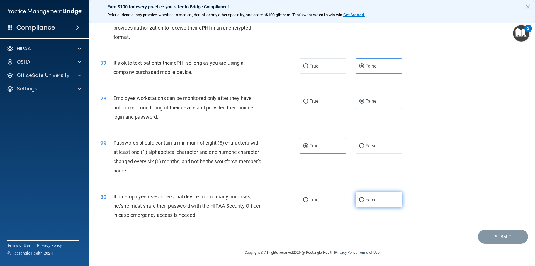
click at [378, 200] on label "False" at bounding box center [379, 199] width 47 height 15
click at [364, 200] on input "False" at bounding box center [361, 200] width 5 height 4
radio input "true"
click at [497, 237] on button "Submit" at bounding box center [503, 236] width 50 height 14
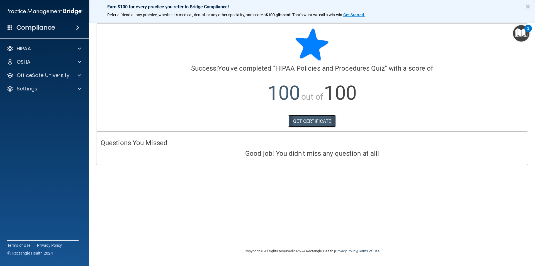
click at [319, 118] on link "GET CERTIFICATE" at bounding box center [312, 121] width 48 height 12
click at [55, 73] on p "OfficeSafe University" at bounding box center [43, 75] width 53 height 7
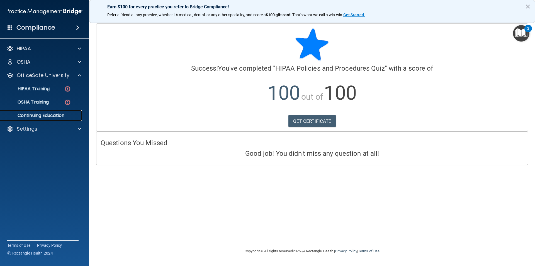
click at [51, 114] on p "Continuing Education" at bounding box center [42, 116] width 76 height 6
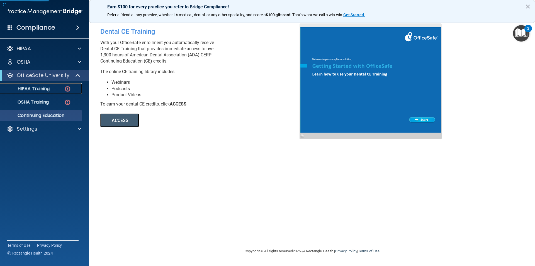
click at [40, 88] on p "HIPAA Training" at bounding box center [27, 89] width 46 height 6
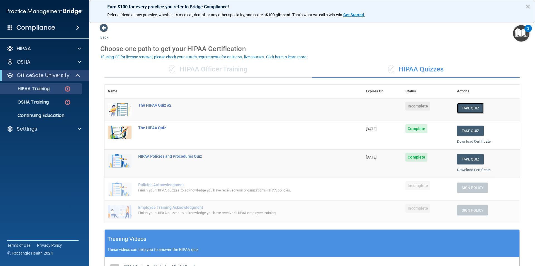
click at [470, 106] on button "Take Quiz" at bounding box center [470, 108] width 27 height 10
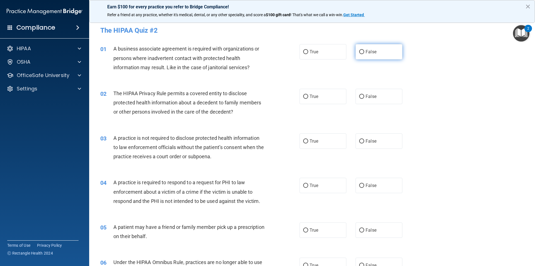
click at [374, 52] on label "False" at bounding box center [379, 51] width 47 height 15
click at [364, 52] on input "False" at bounding box center [361, 52] width 5 height 4
radio input "true"
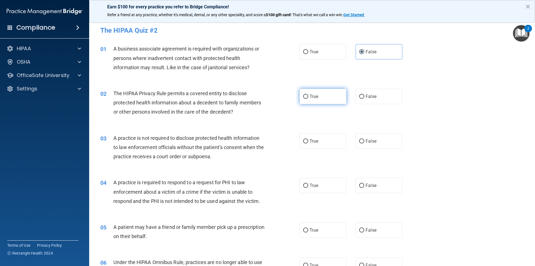
click at [330, 95] on label "True" at bounding box center [323, 96] width 47 height 15
click at [308, 95] on input "True" at bounding box center [305, 96] width 5 height 4
radio input "true"
click at [375, 137] on label "False" at bounding box center [379, 140] width 47 height 15
click at [364, 139] on input "False" at bounding box center [361, 141] width 5 height 4
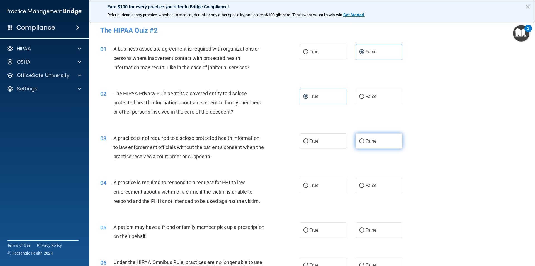
radio input "true"
click at [318, 185] on label "True" at bounding box center [323, 185] width 47 height 15
click at [308, 185] on input "True" at bounding box center [305, 185] width 5 height 4
radio input "true"
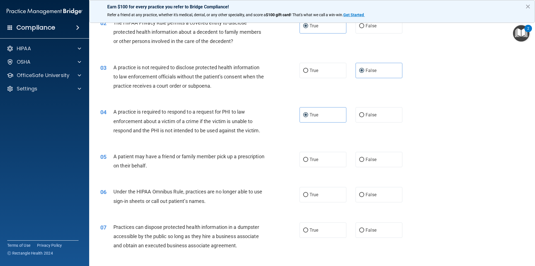
scroll to position [75, 0]
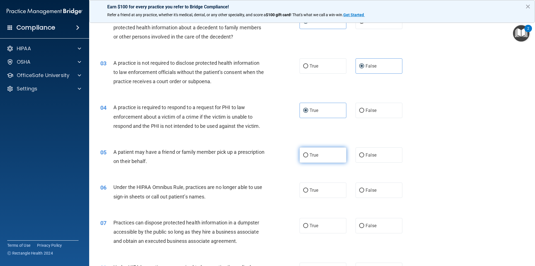
click at [325, 156] on label "True" at bounding box center [323, 154] width 47 height 15
click at [308, 156] on input "True" at bounding box center [305, 155] width 5 height 4
radio input "true"
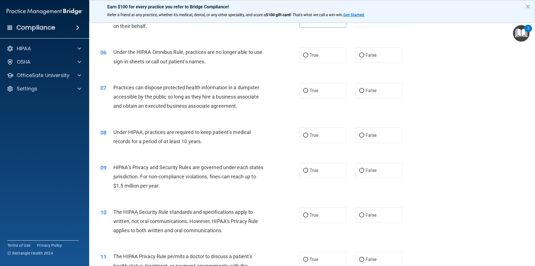
scroll to position [212, 0]
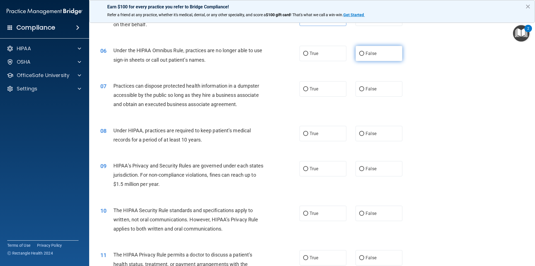
click at [373, 52] on span "False" at bounding box center [371, 53] width 11 height 5
click at [364, 52] on input "False" at bounding box center [361, 54] width 5 height 4
radio input "true"
click at [368, 89] on span "False" at bounding box center [371, 88] width 11 height 5
click at [364, 89] on input "False" at bounding box center [361, 89] width 5 height 4
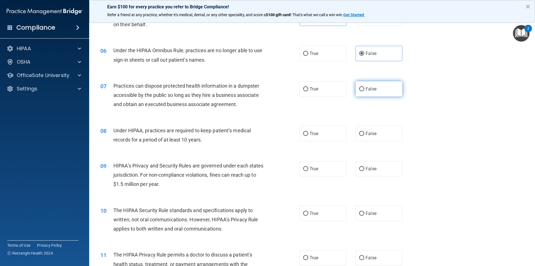
radio input "true"
click at [368, 132] on span "False" at bounding box center [371, 133] width 11 height 5
click at [364, 132] on input "False" at bounding box center [361, 134] width 5 height 4
radio input "true"
click at [367, 167] on span "False" at bounding box center [371, 168] width 11 height 5
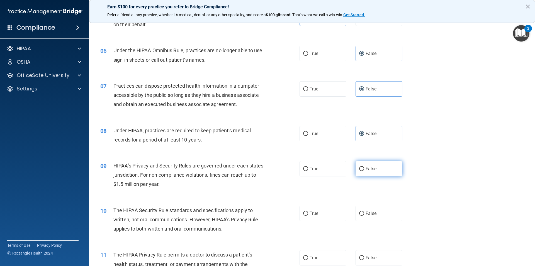
click at [364, 167] on input "False" at bounding box center [361, 169] width 5 height 4
radio input "true"
click at [316, 213] on span "True" at bounding box center [314, 212] width 9 height 5
click at [308, 213] on input "True" at bounding box center [305, 213] width 5 height 4
radio input "true"
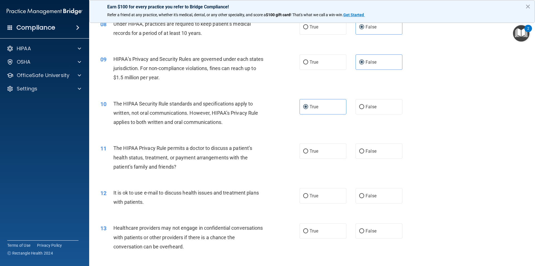
scroll to position [327, 0]
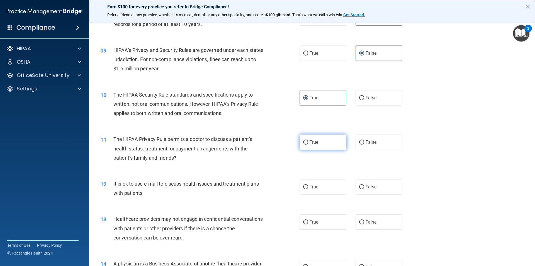
drag, startPoint x: 322, startPoint y: 139, endPoint x: 338, endPoint y: 140, distance: 16.5
click at [321, 140] on label "True" at bounding box center [323, 141] width 47 height 15
click at [308, 140] on input "True" at bounding box center [305, 142] width 5 height 4
radio input "true"
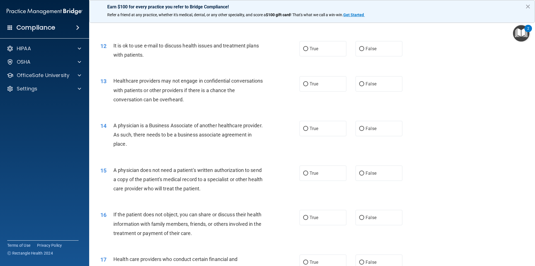
scroll to position [466, 0]
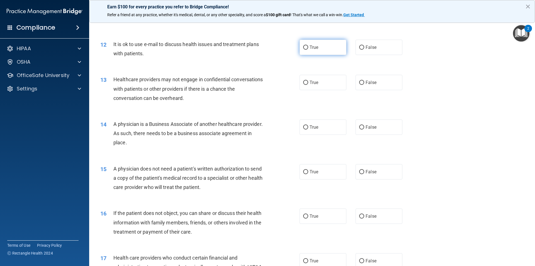
click at [332, 47] on label "True" at bounding box center [323, 47] width 47 height 15
click at [308, 47] on input "True" at bounding box center [305, 47] width 5 height 4
radio input "true"
click at [375, 86] on label "False" at bounding box center [379, 82] width 47 height 15
click at [364, 85] on input "False" at bounding box center [361, 83] width 5 height 4
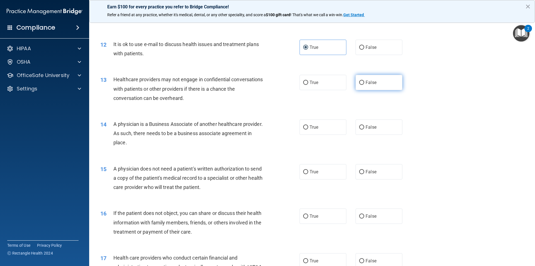
radio input "true"
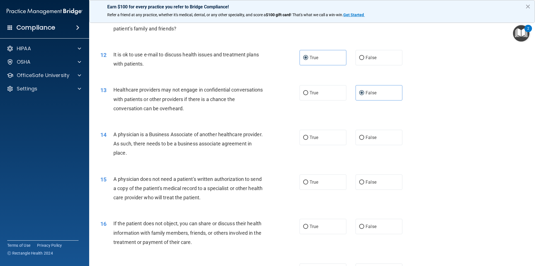
scroll to position [459, 0]
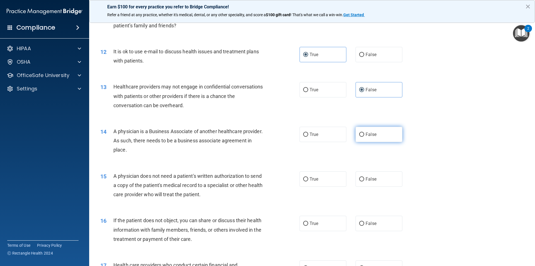
click at [375, 133] on label "False" at bounding box center [379, 134] width 47 height 15
click at [364, 133] on input "False" at bounding box center [361, 134] width 5 height 4
radio input "true"
drag, startPoint x: 332, startPoint y: 173, endPoint x: 331, endPoint y: 177, distance: 4.5
click at [332, 173] on label "True" at bounding box center [323, 178] width 47 height 15
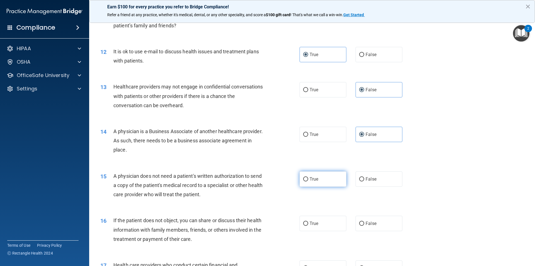
click at [308, 177] on input "True" at bounding box center [305, 179] width 5 height 4
radio input "true"
click at [316, 225] on span "True" at bounding box center [314, 222] width 9 height 5
click at [308, 225] on input "True" at bounding box center [305, 223] width 5 height 4
radio input "true"
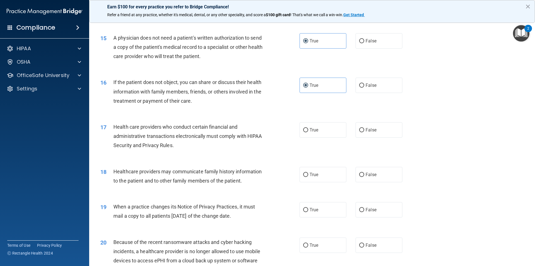
scroll to position [601, 0]
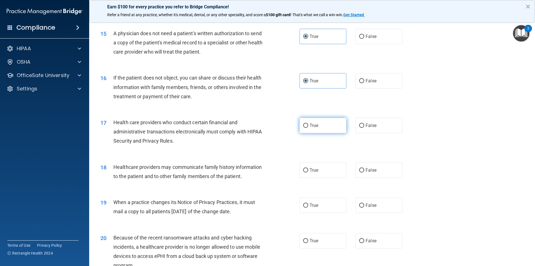
click at [318, 125] on label "True" at bounding box center [323, 125] width 47 height 15
click at [308, 125] on input "True" at bounding box center [305, 125] width 5 height 4
radio input "true"
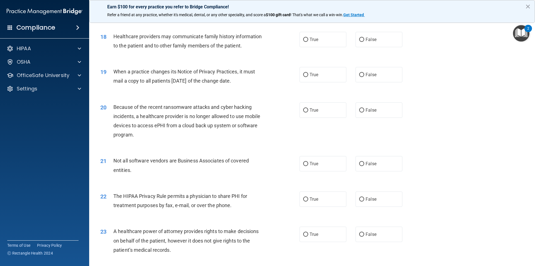
scroll to position [736, 0]
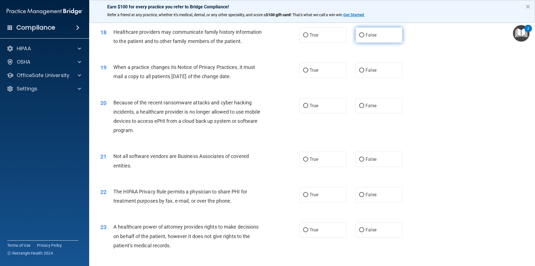
click at [379, 34] on label "False" at bounding box center [379, 34] width 47 height 15
click at [364, 34] on input "False" at bounding box center [361, 35] width 5 height 4
radio input "true"
click at [335, 69] on label "True" at bounding box center [323, 69] width 47 height 15
click at [308, 69] on input "True" at bounding box center [305, 70] width 5 height 4
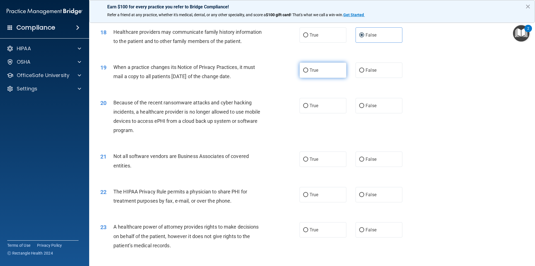
radio input "true"
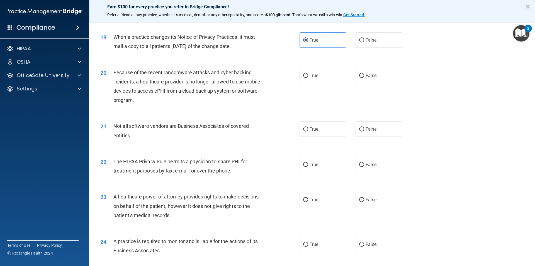
scroll to position [769, 0]
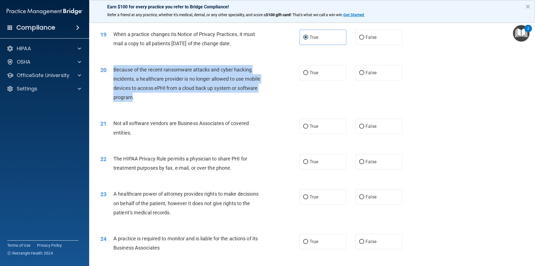
drag, startPoint x: 133, startPoint y: 98, endPoint x: 112, endPoint y: 70, distance: 34.7
click at [112, 70] on div "20 Because of the recent ransomware attacks and cyber hacking incidents, a heal…" at bounding box center [200, 85] width 216 height 40
copy div "Because of the recent ransomware attacks and cyber hacking incidents, a healthc…"
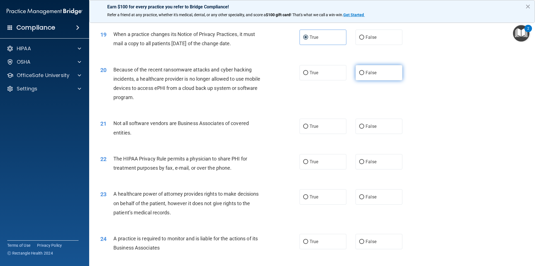
click at [368, 71] on span "False" at bounding box center [371, 72] width 11 height 5
click at [364, 71] on input "False" at bounding box center [361, 73] width 5 height 4
radio input "true"
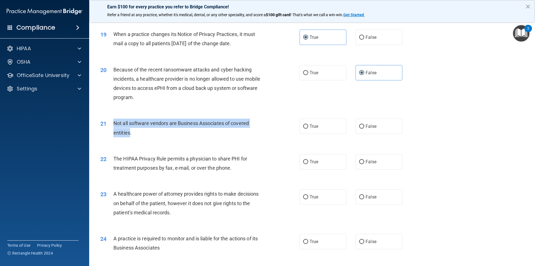
drag, startPoint x: 130, startPoint y: 132, endPoint x: 113, endPoint y: 121, distance: 19.9
click at [113, 121] on span "Not all software vendors are Business Associates of covered entities." at bounding box center [180, 127] width 135 height 15
copy span "Not all software vendors are Business Associates of covered entities"
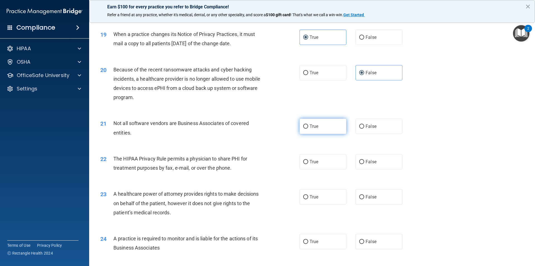
click at [302, 124] on label "True" at bounding box center [323, 125] width 47 height 15
click at [303, 124] on input "True" at bounding box center [305, 126] width 5 height 4
radio input "true"
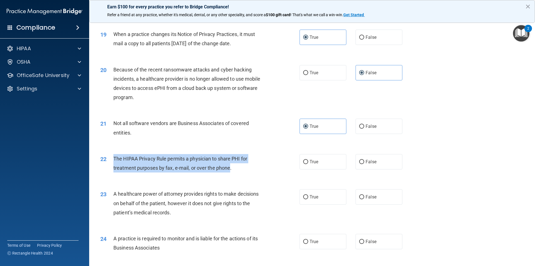
drag, startPoint x: 230, startPoint y: 168, endPoint x: 115, endPoint y: 157, distance: 115.9
click at [115, 157] on span "The HIPAA Privacy Rule permits a physician to share PHI for treatment purposes …" at bounding box center [180, 163] width 134 height 15
copy span "The HIPAA Privacy Rule permits a physician to share PHI for treatment purposes …"
click at [303, 161] on input "True" at bounding box center [305, 162] width 5 height 4
radio input "true"
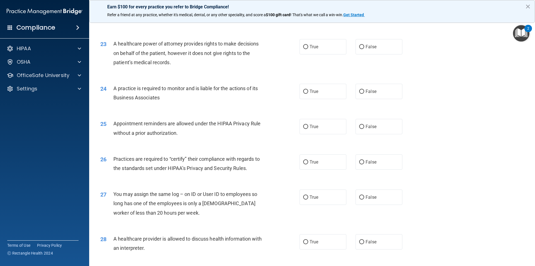
scroll to position [921, 0]
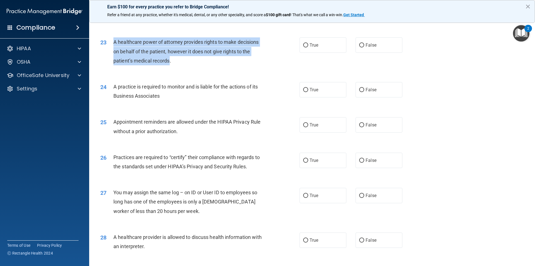
drag, startPoint x: 170, startPoint y: 60, endPoint x: 113, endPoint y: 39, distance: 60.2
click at [113, 39] on span "A healthcare power of attorney provides rights to make decisions on behalf of t…" at bounding box center [185, 51] width 145 height 24
copy span "A healthcare power of attorney provides rights to make decisions on behalf of t…"
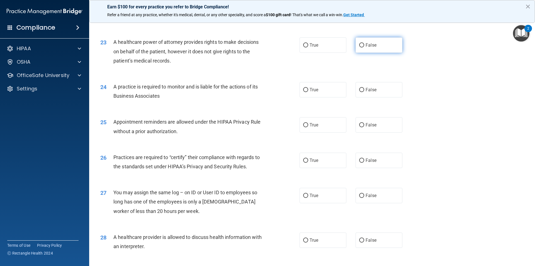
click at [362, 44] on label "False" at bounding box center [379, 44] width 47 height 15
click at [362, 44] on input "False" at bounding box center [361, 45] width 5 height 4
radio input "true"
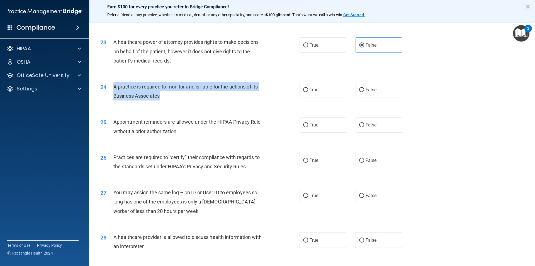
drag, startPoint x: 159, startPoint y: 96, endPoint x: 113, endPoint y: 86, distance: 47.3
click at [113, 86] on span "A practice is required to monitor and is liable for the actions of its Business…" at bounding box center [185, 91] width 144 height 15
copy span "A practice is required to monitor and is liable for the actions of its Business…"
click at [359, 89] on input "False" at bounding box center [361, 90] width 5 height 4
radio input "true"
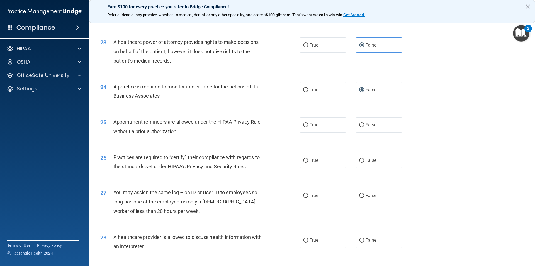
click at [181, 129] on div "Appointment reminders are allowed under the HIPAA Privacy Rule without a prior …" at bounding box center [191, 126] width 156 height 18
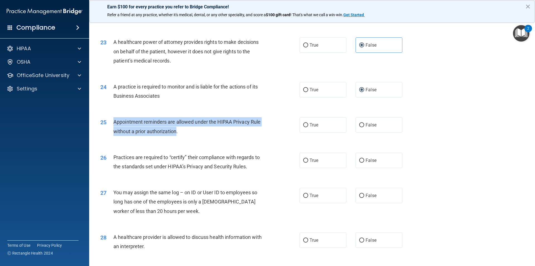
drag, startPoint x: 176, startPoint y: 131, endPoint x: 112, endPoint y: 122, distance: 65.0
click at [112, 122] on div "25 Appointment reminders are allowed under the HIPAA Privacy Rule without a pri…" at bounding box center [200, 127] width 216 height 21
copy div "Appointment reminders are allowed under the HIPAA Privacy Rule without a prior …"
click at [304, 124] on input "True" at bounding box center [305, 125] width 5 height 4
radio input "true"
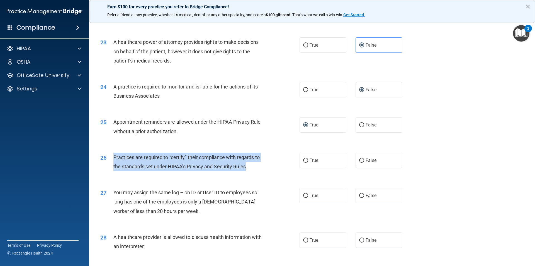
drag, startPoint x: 236, startPoint y: 167, endPoint x: 114, endPoint y: 159, distance: 122.0
click at [114, 159] on span "Practices are required to “certify” their compliance with regards to the standa…" at bounding box center [186, 161] width 146 height 15
copy span "Practices are required to “certify” their compliance with regards to the standa…"
click at [359, 160] on input "False" at bounding box center [361, 160] width 5 height 4
radio input "true"
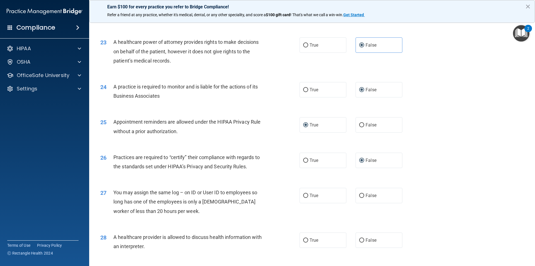
click at [266, 170] on div "Practices are required to “certify” their compliance with regards to the standa…" at bounding box center [191, 161] width 156 height 18
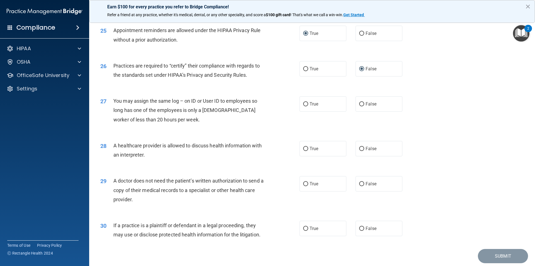
scroll to position [1032, 0]
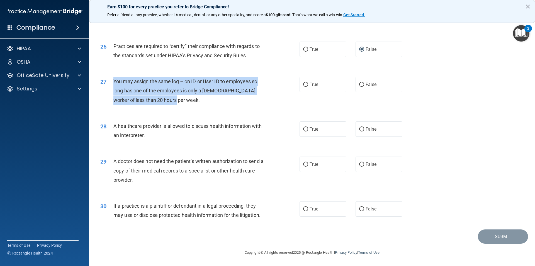
drag, startPoint x: 166, startPoint y: 100, endPoint x: 113, endPoint y: 84, distance: 54.9
click at [113, 84] on div "27 You may assign the same log – on ID or User ID to employees so long has one …" at bounding box center [200, 92] width 216 height 31
copy div "You may assign the same log – on ID or User ID to employees so long has one of …"
click at [359, 83] on input "False" at bounding box center [361, 84] width 5 height 4
radio input "true"
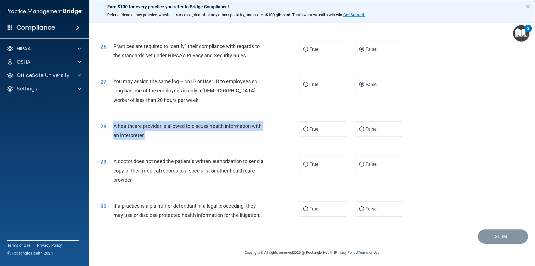
drag, startPoint x: 145, startPoint y: 135, endPoint x: 113, endPoint y: 125, distance: 33.9
click at [113, 125] on div "28 A healthcare provider is allowed to discuss health information with an inter…" at bounding box center [200, 131] width 216 height 21
copy div "A healthcare provider is allowed to discuss health information with an interpre…"
click at [303, 127] on input "True" at bounding box center [305, 129] width 5 height 4
radio input "true"
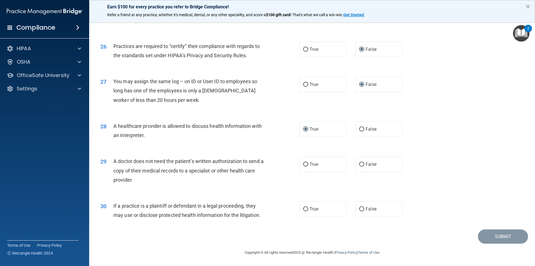
click at [191, 181] on div "A doctor does not need the patient’s written authorization to send a copy of th…" at bounding box center [191, 170] width 156 height 28
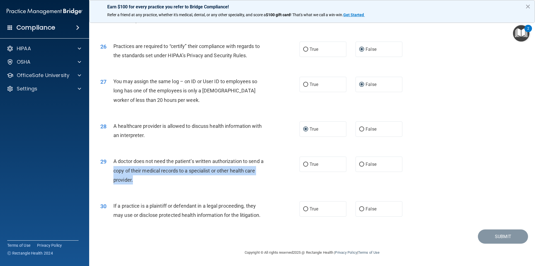
drag, startPoint x: 131, startPoint y: 180, endPoint x: 116, endPoint y: 168, distance: 19.3
click at [116, 169] on span "A doctor does not need the patient’s written authorization to send a copy of th…" at bounding box center [188, 170] width 150 height 24
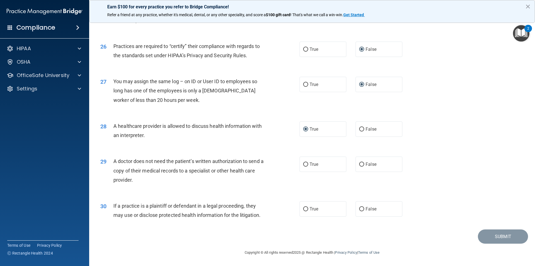
click at [149, 187] on div "29 A doctor does not need the patient’s written authorization to send a copy of…" at bounding box center [312, 171] width 432 height 45
drag, startPoint x: 133, startPoint y: 179, endPoint x: 111, endPoint y: 162, distance: 28.2
click at [111, 162] on div "29 A doctor does not need the patient’s written authorization to send a copy of…" at bounding box center [200, 171] width 216 height 31
copy div "A doctor does not need the patient’s written authorization to send a copy of th…"
click at [305, 163] on input "True" at bounding box center [305, 164] width 5 height 4
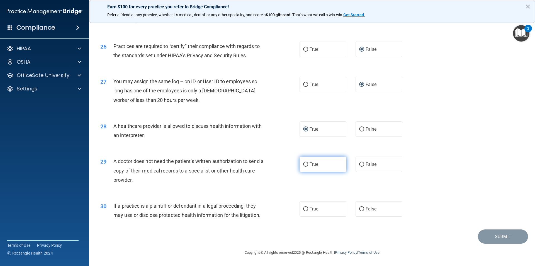
radio input "true"
drag, startPoint x: 268, startPoint y: 198, endPoint x: 268, endPoint y: 207, distance: 9.2
click at [268, 198] on div "30 If a practice is a plaintiff or defendant in a legal proceeding, they may us…" at bounding box center [312, 211] width 432 height 35
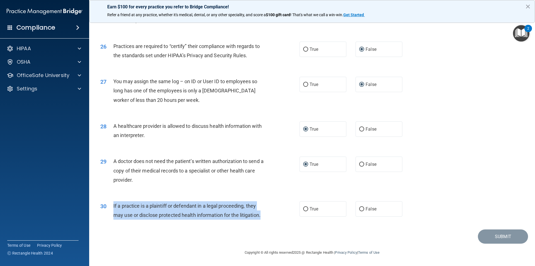
drag, startPoint x: 262, startPoint y: 215, endPoint x: 113, endPoint y: 209, distance: 148.4
click at [113, 209] on div "If a practice is a plaintiff or defendant in a legal proceeding, they may use o…" at bounding box center [191, 210] width 156 height 18
click at [359, 209] on input "False" at bounding box center [361, 209] width 5 height 4
radio input "true"
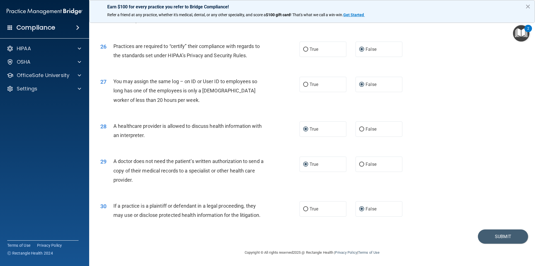
click at [424, 176] on div "29 A doctor does not need the patient’s written authorization to send a copy of…" at bounding box center [312, 171] width 432 height 45
click at [501, 234] on button "Submit" at bounding box center [503, 236] width 50 height 14
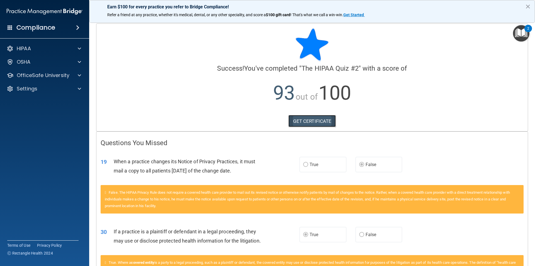
click at [311, 119] on link "GET CERTIFICATE" at bounding box center [312, 121] width 48 height 12
click at [53, 77] on p "OfficeSafe University" at bounding box center [43, 75] width 53 height 7
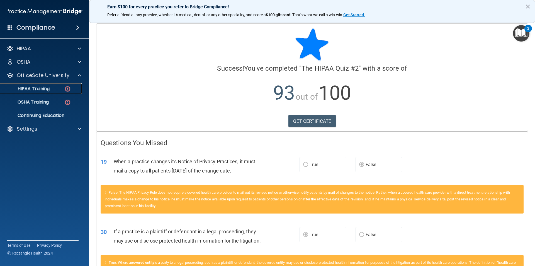
click at [53, 90] on div "HIPAA Training" at bounding box center [42, 89] width 76 height 6
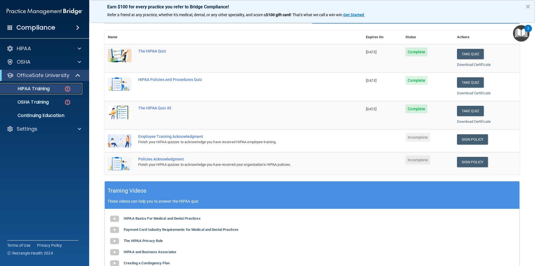
scroll to position [53, 0]
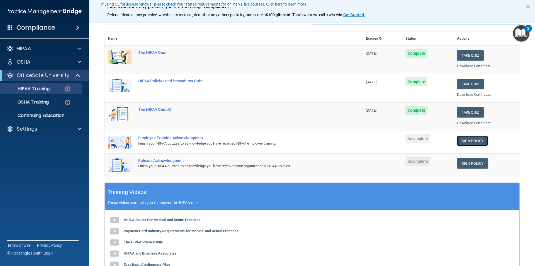
click at [463, 139] on link "Sign Policy" at bounding box center [472, 140] width 31 height 10
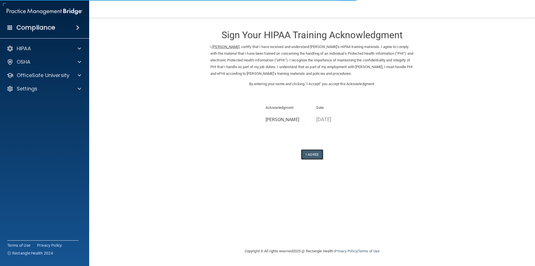
click at [315, 159] on button "I Agree" at bounding box center [312, 154] width 22 height 10
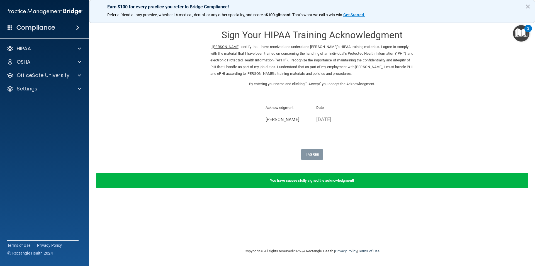
click at [525, 31] on img "Open Resource Center, 2 new notifications" at bounding box center [521, 33] width 16 height 16
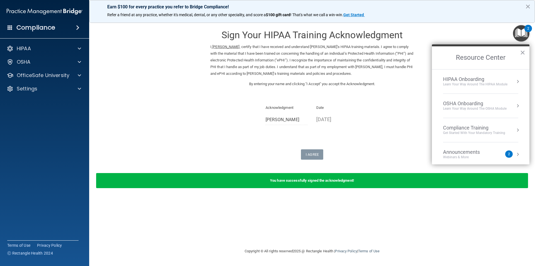
click at [524, 32] on img "Open Resource Center, 2 new notifications" at bounding box center [521, 33] width 16 height 16
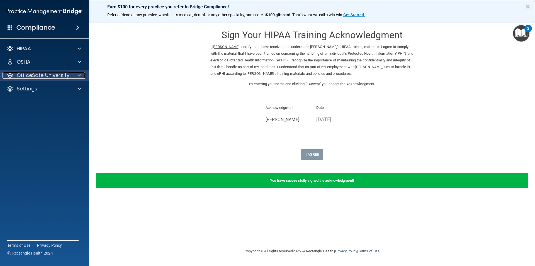
click at [34, 75] on p "OfficeSafe University" at bounding box center [43, 75] width 53 height 7
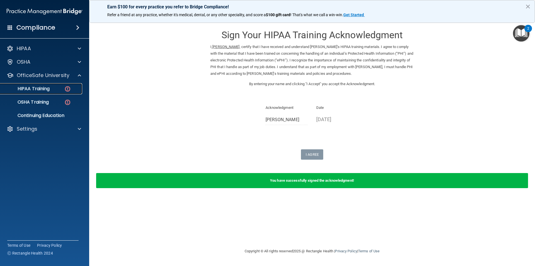
click at [50, 88] on p "HIPAA Training" at bounding box center [27, 89] width 46 height 6
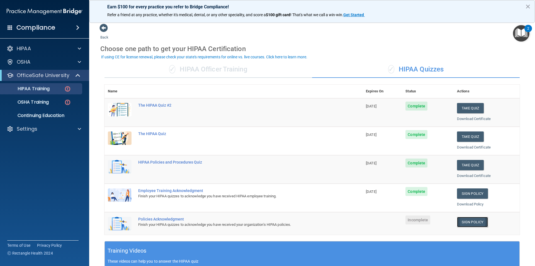
click at [475, 220] on link "Sign Policy" at bounding box center [472, 222] width 31 height 10
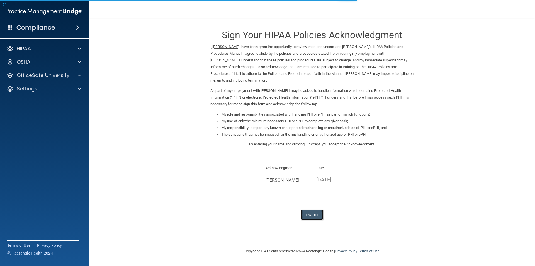
click at [317, 213] on button "I Agree" at bounding box center [312, 214] width 22 height 10
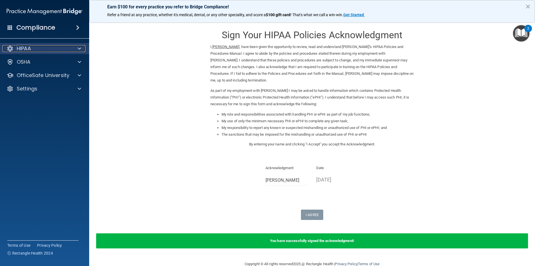
click at [44, 46] on div "HIPAA" at bounding box center [37, 48] width 69 height 7
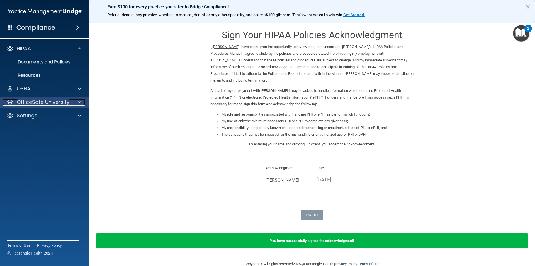
click at [62, 100] on p "OfficeSafe University" at bounding box center [43, 102] width 53 height 7
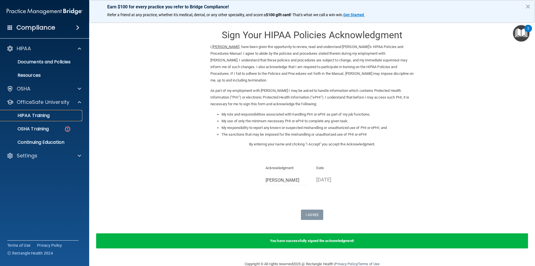
click at [52, 115] on div "HIPAA Training" at bounding box center [42, 116] width 76 height 6
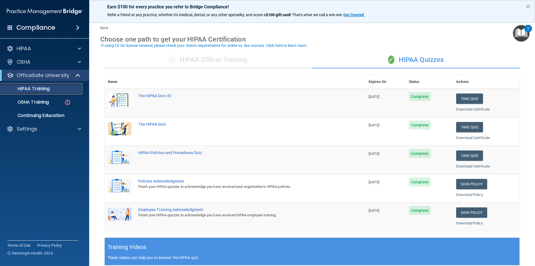
scroll to position [11, 0]
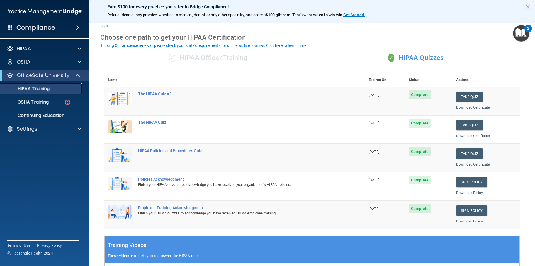
click at [44, 88] on p "HIPAA Training" at bounding box center [27, 89] width 46 height 6
click at [45, 100] on p "OSHA Training" at bounding box center [26, 102] width 45 height 6
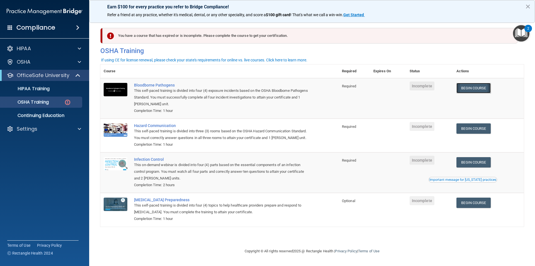
click at [479, 88] on link "Begin Course" at bounding box center [474, 88] width 34 height 10
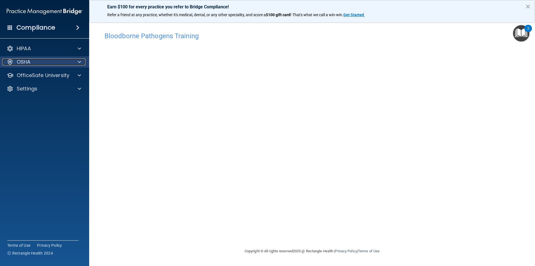
click at [37, 60] on div "OSHA" at bounding box center [37, 62] width 69 height 7
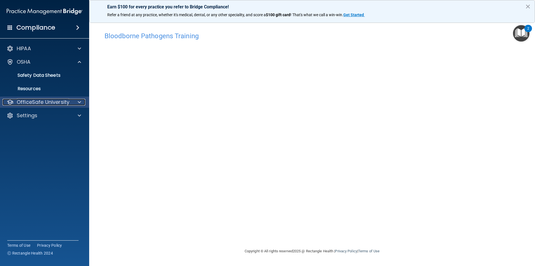
click at [59, 100] on p "OfficeSafe University" at bounding box center [43, 102] width 53 height 7
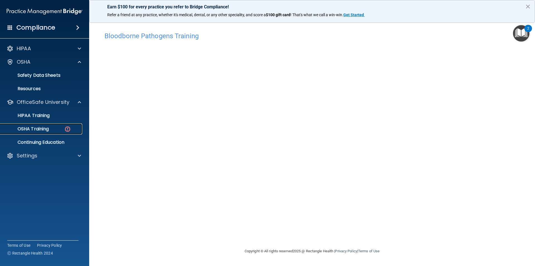
click at [59, 128] on div "OSHA Training" at bounding box center [42, 129] width 76 height 6
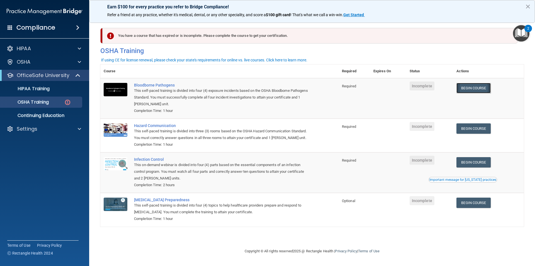
click at [477, 89] on link "Begin Course" at bounding box center [474, 88] width 34 height 10
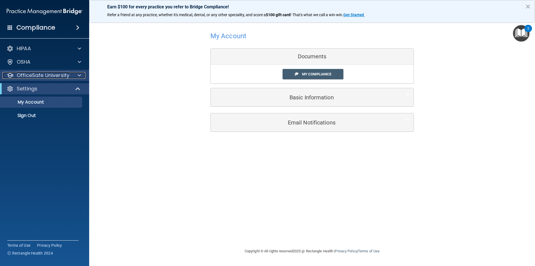
click at [53, 76] on p "OfficeSafe University" at bounding box center [43, 75] width 53 height 7
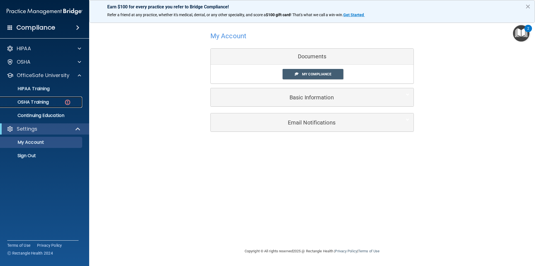
drag, startPoint x: 62, startPoint y: 103, endPoint x: 108, endPoint y: 103, distance: 45.2
click at [63, 103] on div "OSHA Training" at bounding box center [42, 102] width 76 height 6
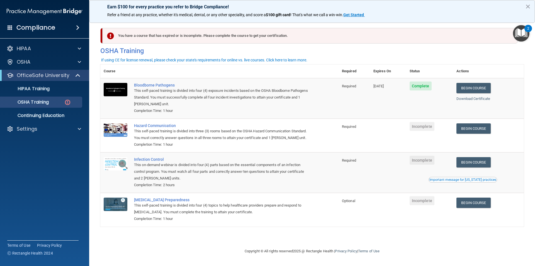
click at [289, 46] on div "You have a course that has expired or is incomplete. Please complete the course…" at bounding box center [312, 43] width 432 height 30
click at [478, 128] on link "Begin Course" at bounding box center [474, 128] width 34 height 10
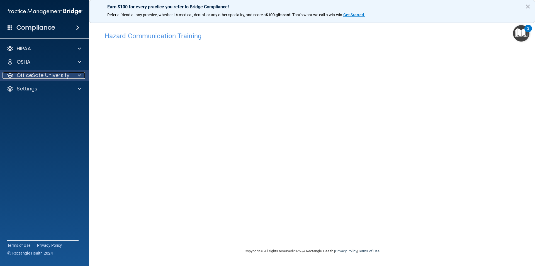
click at [45, 74] on p "OfficeSafe University" at bounding box center [43, 75] width 53 height 7
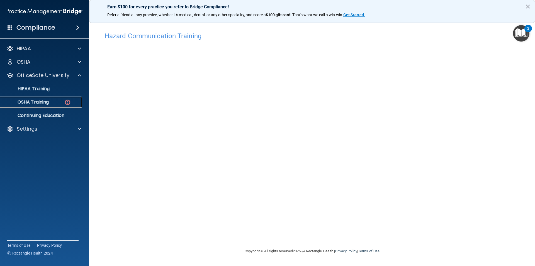
click at [46, 104] on p "OSHA Training" at bounding box center [26, 102] width 45 height 6
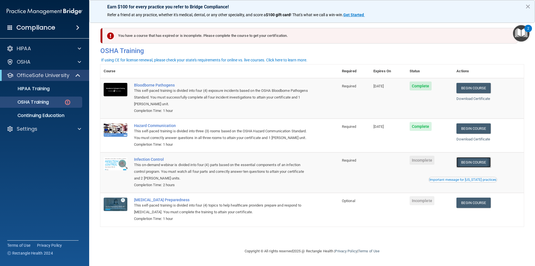
click at [484, 162] on link "Begin Course" at bounding box center [474, 162] width 34 height 10
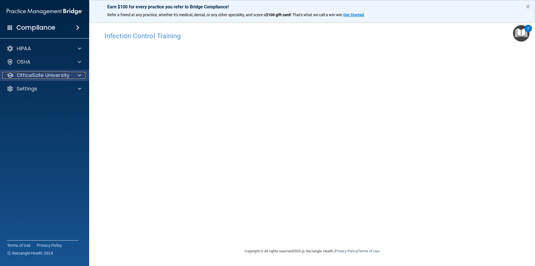
click at [56, 74] on p "OfficeSafe University" at bounding box center [43, 75] width 53 height 7
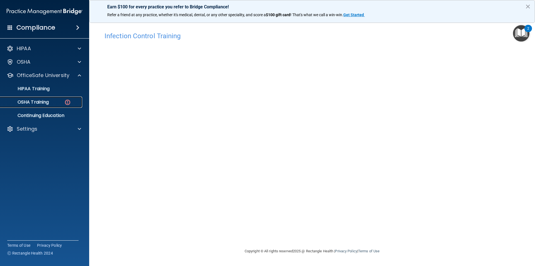
drag, startPoint x: 62, startPoint y: 102, endPoint x: 67, endPoint y: 103, distance: 4.8
click at [62, 103] on div "OSHA Training" at bounding box center [42, 102] width 76 height 6
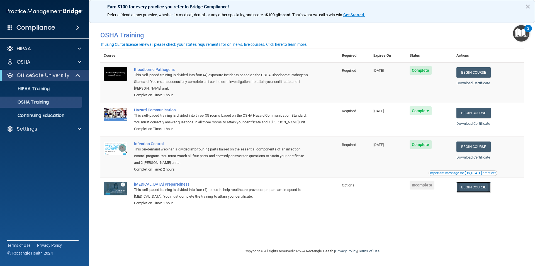
click at [479, 189] on link "Begin Course" at bounding box center [474, 187] width 34 height 10
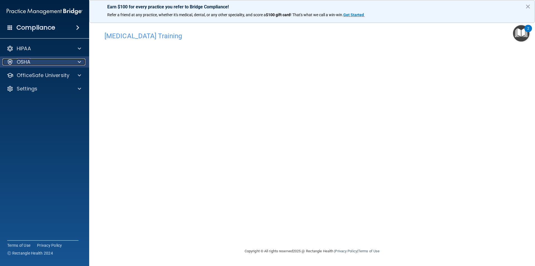
click at [29, 64] on p "OSHA" at bounding box center [24, 62] width 14 height 7
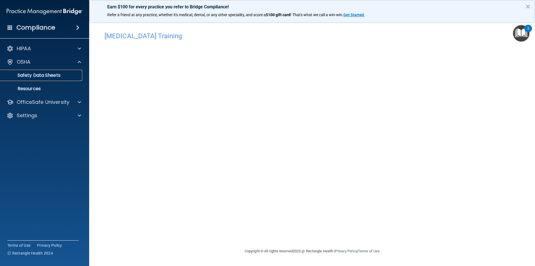
click at [48, 78] on link "Safety Data Sheets" at bounding box center [38, 75] width 88 height 11
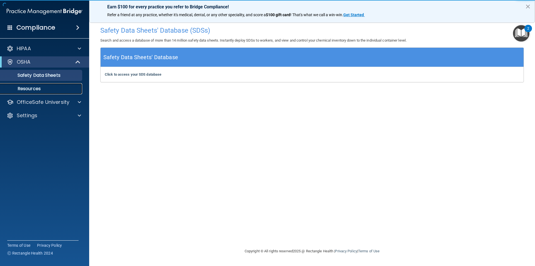
click at [31, 89] on p "Resources" at bounding box center [42, 89] width 76 height 6
click at [521, 30] on img "Open Resource Center, 2 new notifications" at bounding box center [521, 33] width 16 height 16
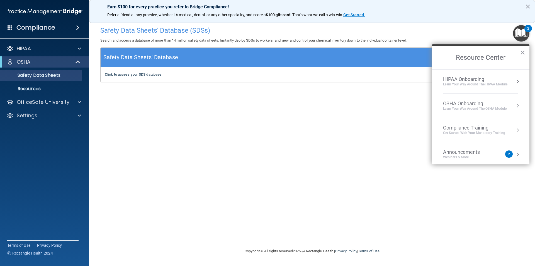
click at [491, 153] on div "Announcements" at bounding box center [467, 152] width 48 height 6
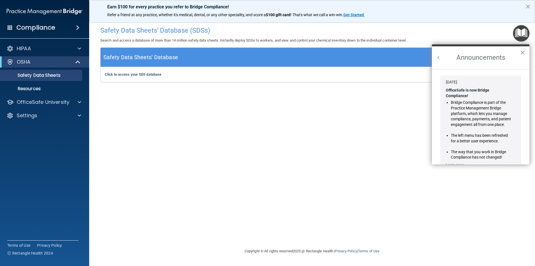
click at [438, 57] on button "Back to Resource Center Home" at bounding box center [439, 58] width 6 height 6
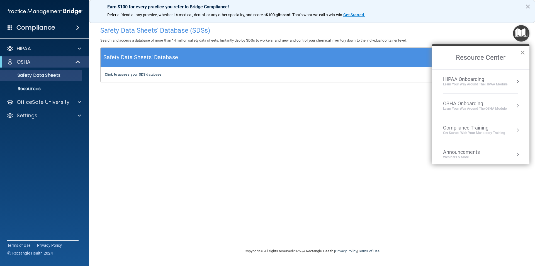
click at [522, 52] on button "×" at bounding box center [522, 52] width 5 height 9
